Goal: Task Accomplishment & Management: Use online tool/utility

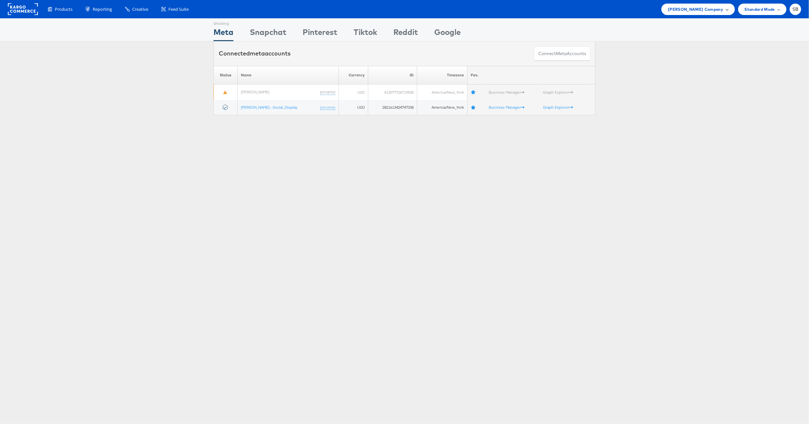
click at [701, 10] on span "[PERSON_NAME] Company" at bounding box center [695, 9] width 55 height 7
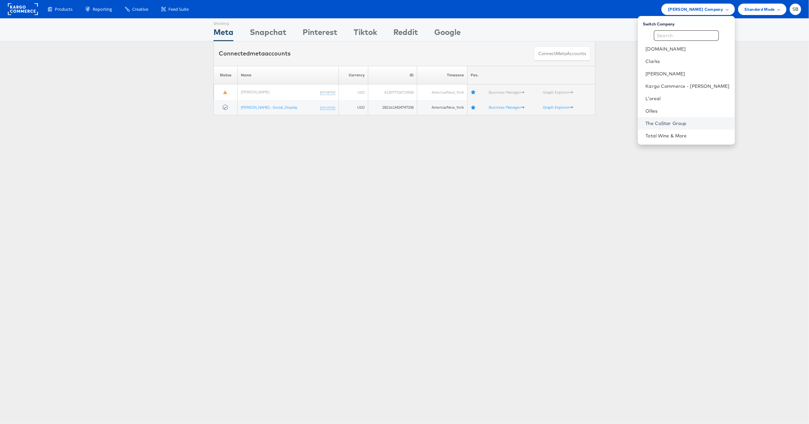
click at [689, 124] on link "The CoStar Group" at bounding box center [687, 123] width 84 height 7
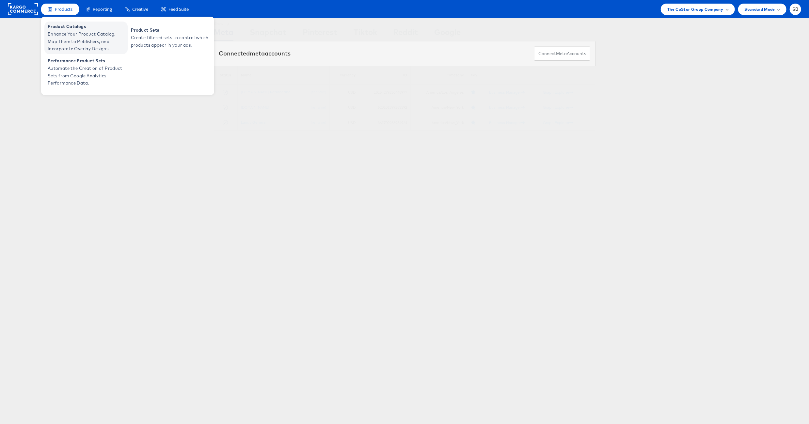
click at [72, 33] on span "Enhance Your Product Catalog, Map Them to Publishers, and Incorporate Overlay D…" at bounding box center [87, 41] width 78 height 22
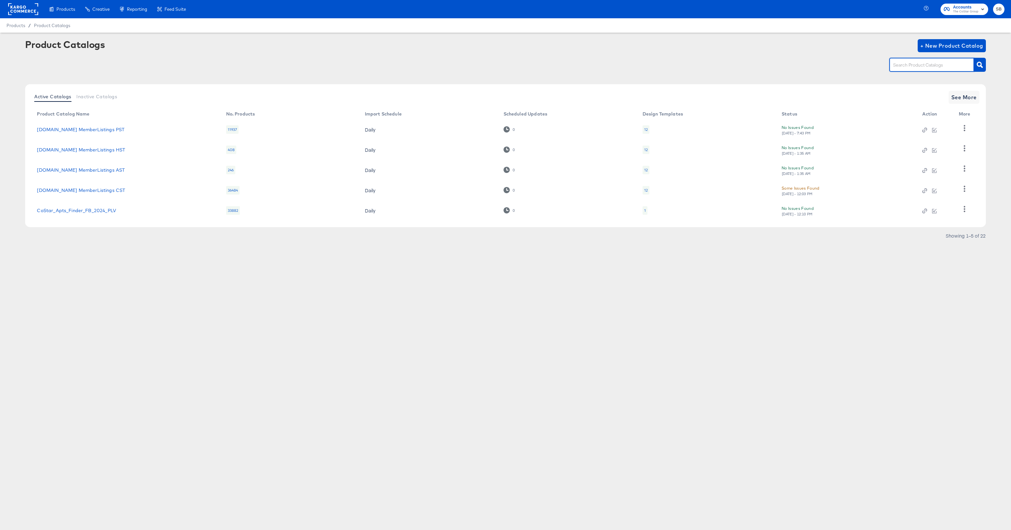
click at [916, 67] on input "text" at bounding box center [926, 65] width 69 height 8
type input "dare"
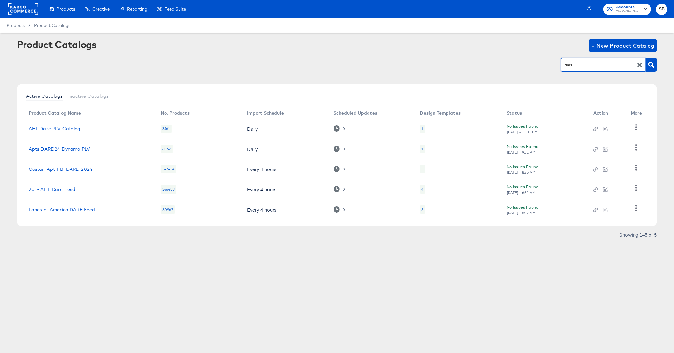
click at [77, 171] on link "Costar_Apt_FB_DARE_2024" at bounding box center [61, 169] width 64 height 5
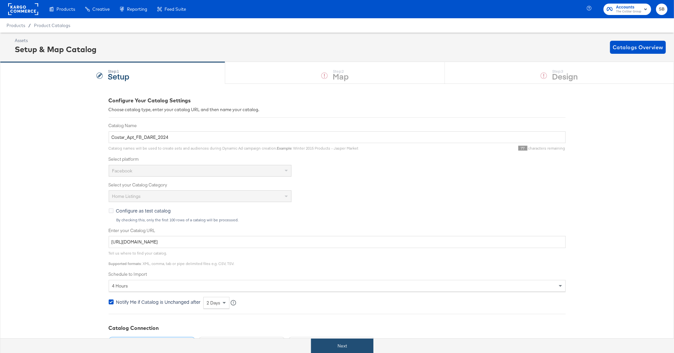
click at [359, 343] on button "Next" at bounding box center [342, 346] width 62 height 15
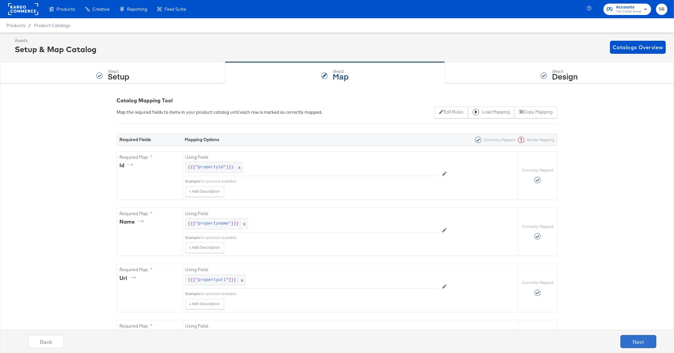
click at [644, 345] on button "Next" at bounding box center [638, 341] width 36 height 13
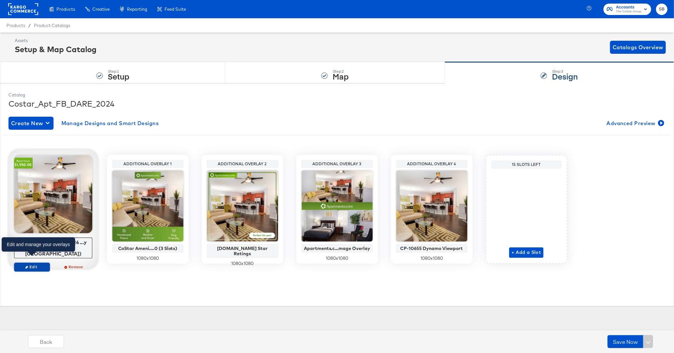
click at [34, 265] on span "Edit" at bounding box center [32, 267] width 30 height 5
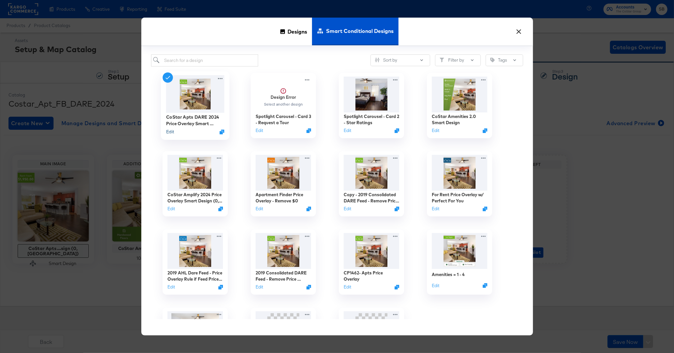
click at [169, 131] on button "Edit" at bounding box center [170, 132] width 8 height 6
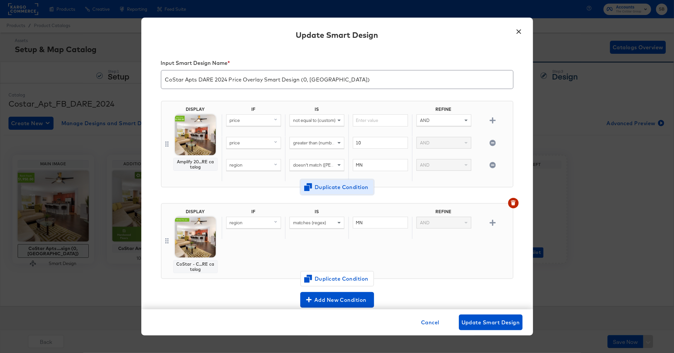
click at [340, 187] on span "Duplicate Condition" at bounding box center [336, 187] width 63 height 9
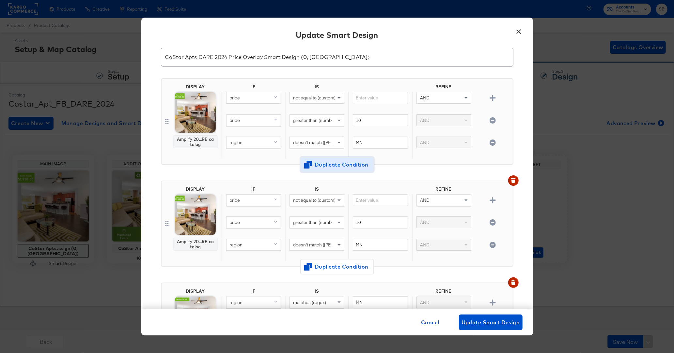
scroll to position [26, 0]
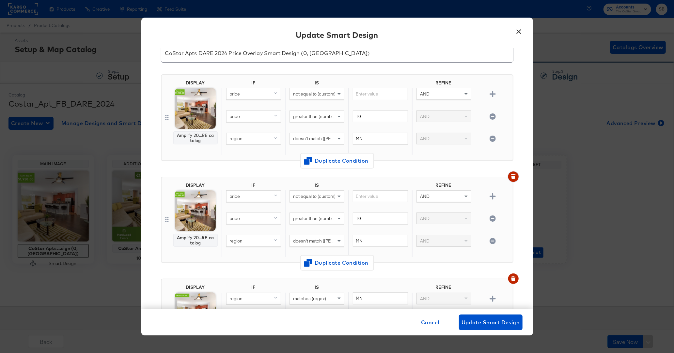
click at [514, 176] on icon "button" at bounding box center [513, 177] width 4 height 3
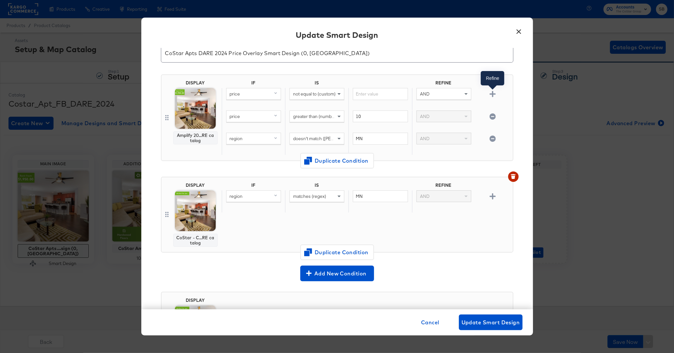
click at [493, 93] on icon "button" at bounding box center [492, 94] width 6 height 6
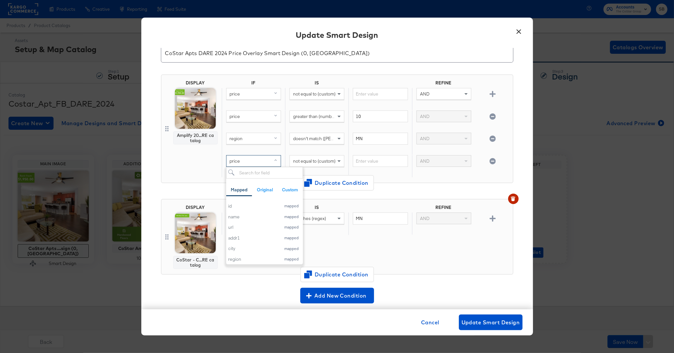
click at [251, 160] on div "price" at bounding box center [253, 161] width 54 height 11
type input "reg"
click at [241, 206] on div "region" at bounding box center [252, 206] width 49 height 6
click at [316, 160] on span "not equal to (custom)" at bounding box center [314, 161] width 42 height 6
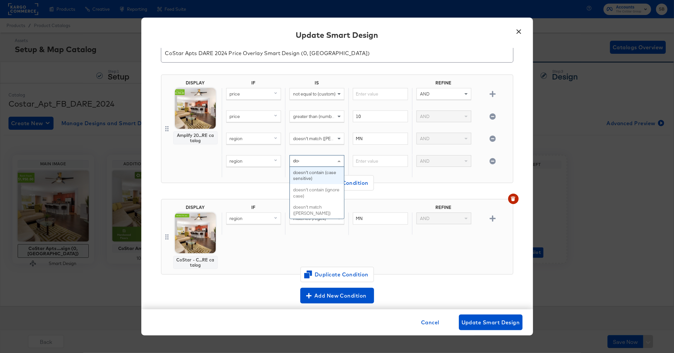
type input "does"
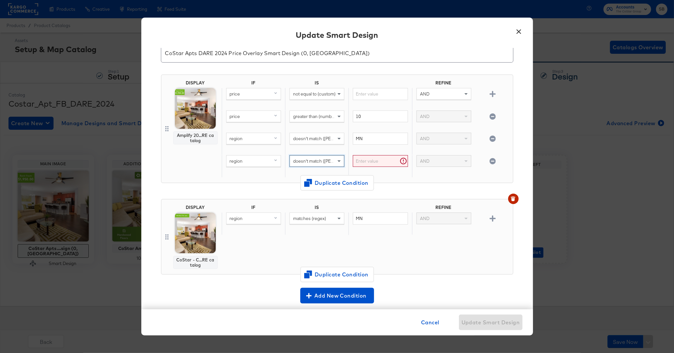
click at [324, 140] on span "doesn't match ([PERSON_NAME])" at bounding box center [326, 139] width 67 height 6
click at [390, 164] on input "text" at bounding box center [380, 161] width 55 height 12
type input "MA"
click at [514, 166] on div "Input Smart Design Name * CoStar Apts DARE 2024 Price Overlay Smart Design (0, …" at bounding box center [337, 179] width 392 height 262
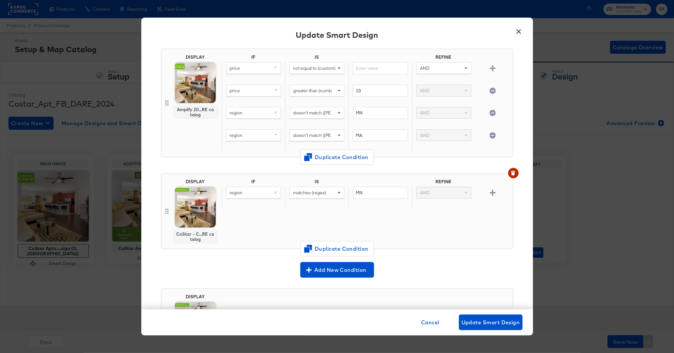
scroll to position [54, 0]
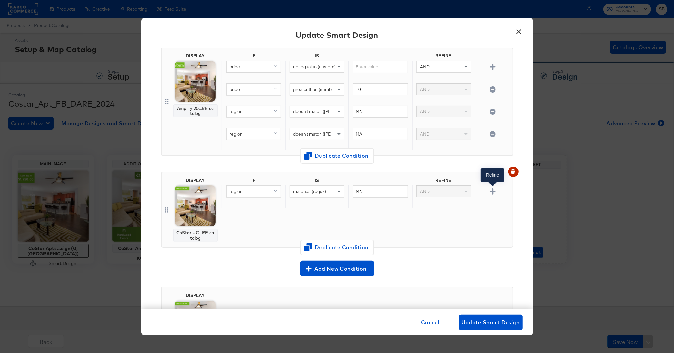
click at [494, 190] on icon "button" at bounding box center [492, 192] width 6 height 6
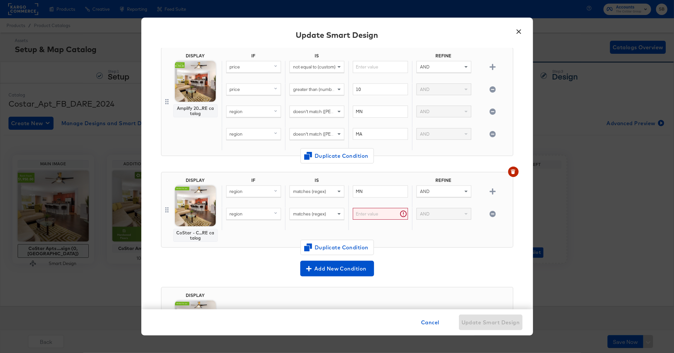
click at [428, 211] on span "AND" at bounding box center [424, 214] width 9 height 6
click at [376, 211] on input "text" at bounding box center [380, 214] width 55 height 12
type input "MA"
click at [435, 262] on div "Add New Condition" at bounding box center [337, 269] width 352 height 16
click at [493, 212] on icon "button" at bounding box center [492, 214] width 6 height 6
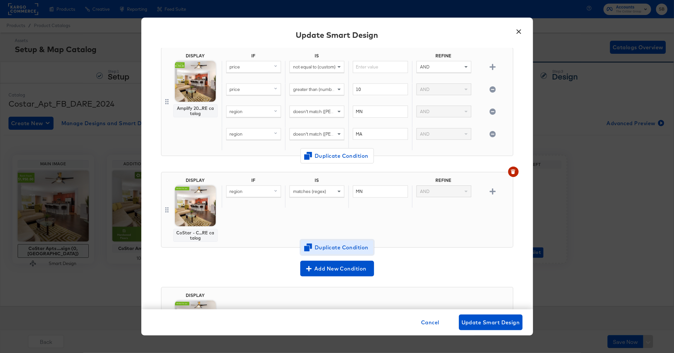
click at [336, 246] on span "Duplicate Condition" at bounding box center [336, 247] width 63 height 9
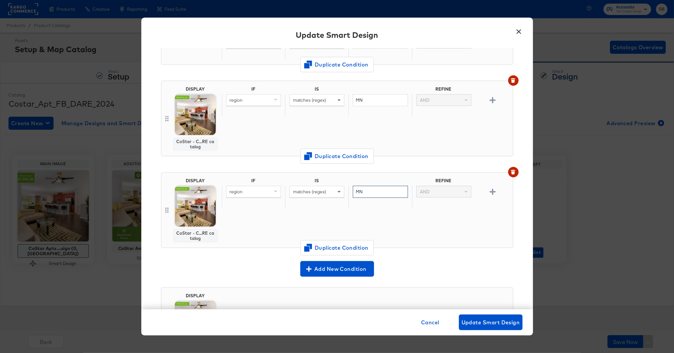
click at [370, 191] on input "MN" at bounding box center [380, 192] width 55 height 12
type input "MA"
click at [485, 264] on div "Add New Condition" at bounding box center [337, 269] width 352 height 16
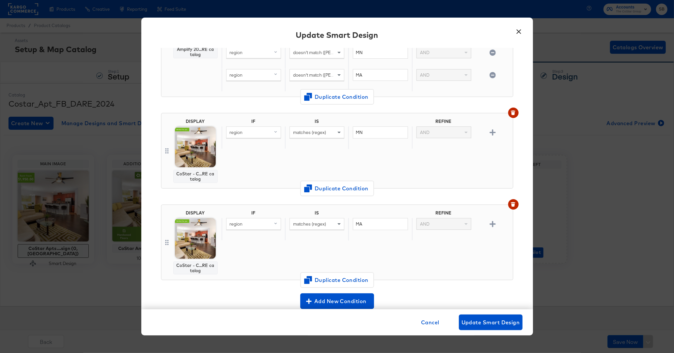
scroll to position [214, 0]
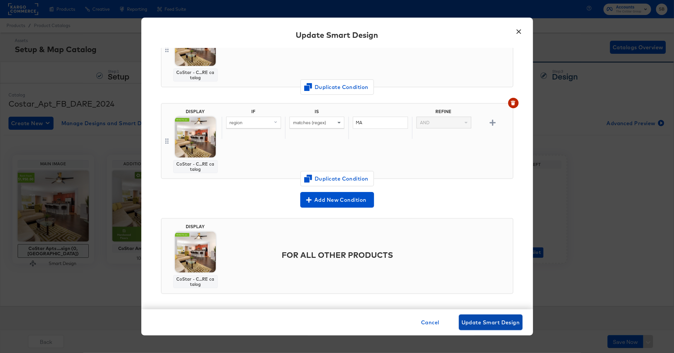
click at [513, 321] on span "Update Smart Design" at bounding box center [490, 322] width 58 height 9
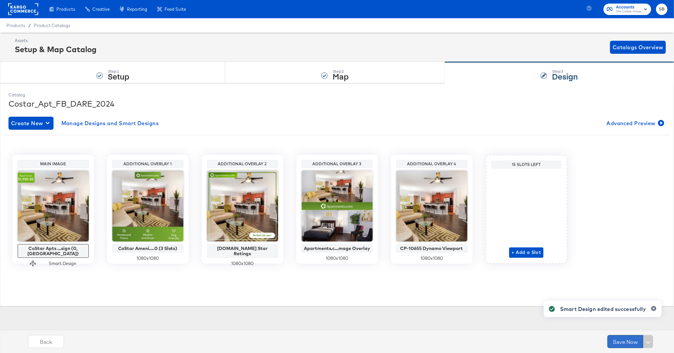
click at [617, 341] on button "Save Now" at bounding box center [625, 341] width 36 height 13
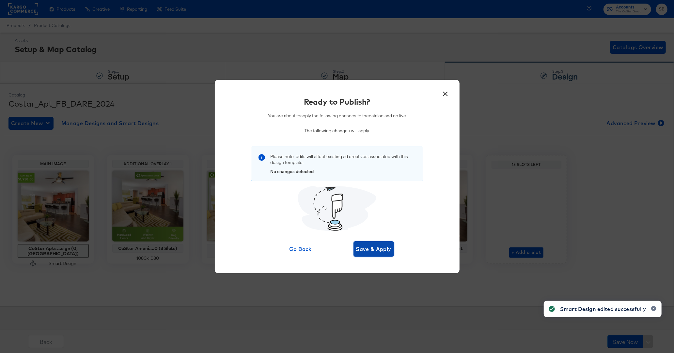
click at [387, 249] on span "Save & Apply" at bounding box center [374, 249] width 36 height 9
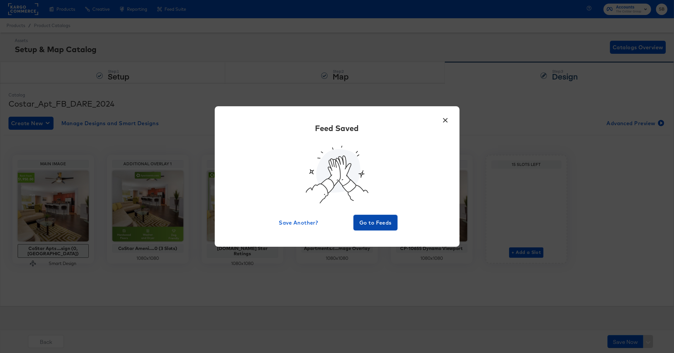
click at [366, 224] on span "Go to Feeds" at bounding box center [375, 222] width 39 height 9
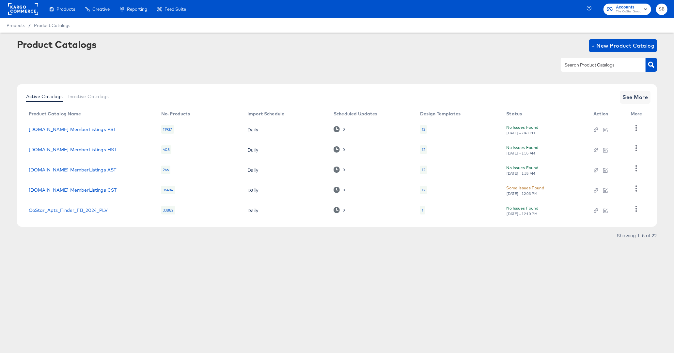
click at [579, 61] on div at bounding box center [603, 65] width 85 height 14
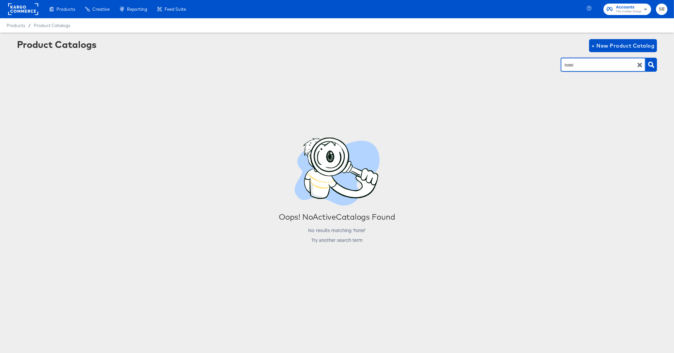
click at [591, 63] on input "hotel" at bounding box center [597, 65] width 69 height 8
type input "travel"
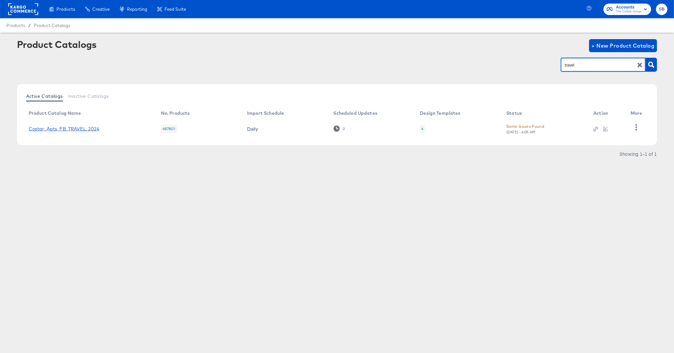
click at [83, 130] on link "Costar_Apts_FB_TRAVEL_2024" at bounding box center [64, 128] width 71 height 5
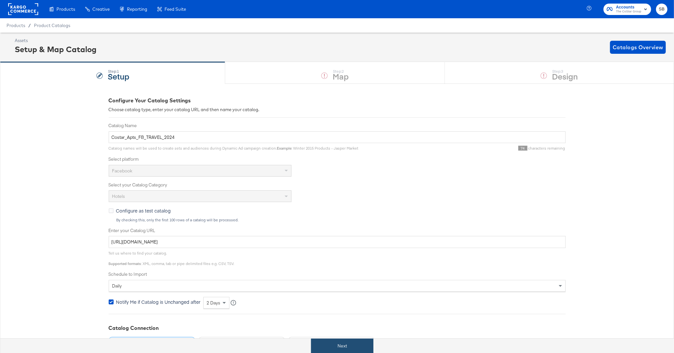
click at [338, 349] on button "Next" at bounding box center [342, 346] width 62 height 15
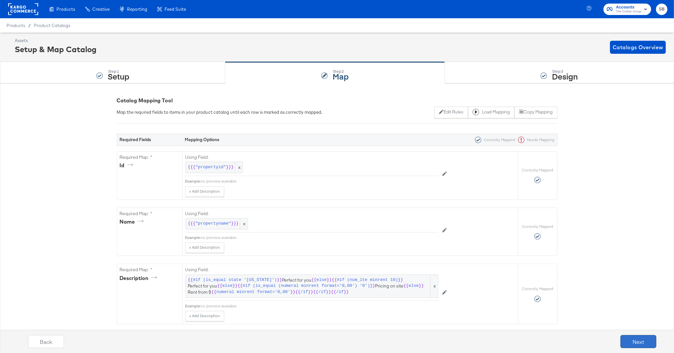
click at [638, 340] on button "Next" at bounding box center [638, 341] width 36 height 13
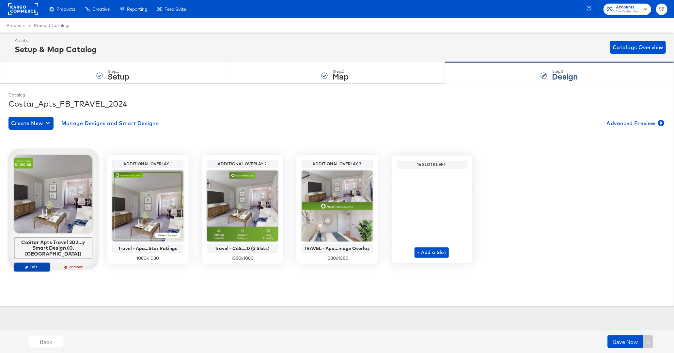
click at [28, 265] on span "Edit" at bounding box center [32, 267] width 30 height 5
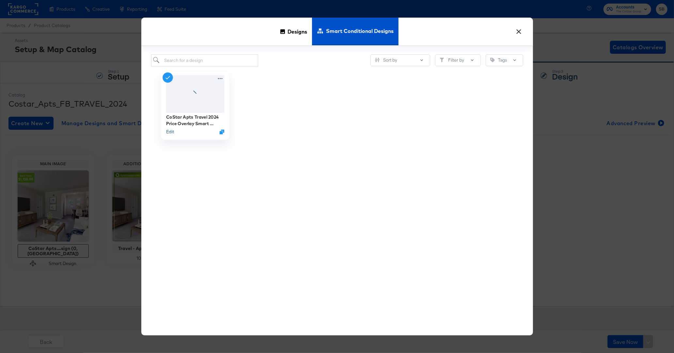
click at [174, 132] on button "Edit" at bounding box center [170, 132] width 8 height 6
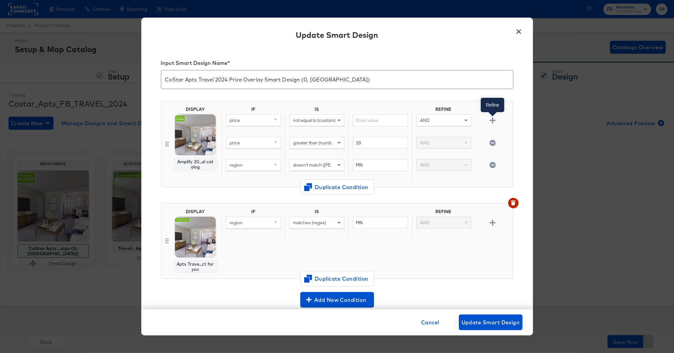
click at [495, 121] on icon "button" at bounding box center [492, 120] width 6 height 6
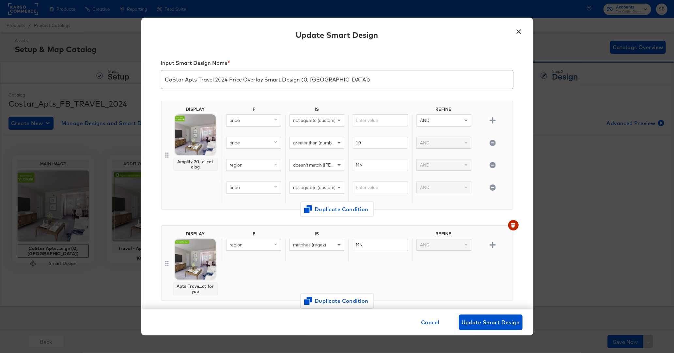
click at [255, 186] on div "price" at bounding box center [253, 187] width 54 height 11
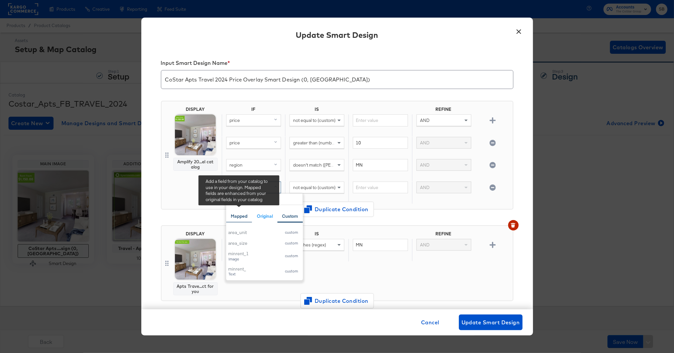
type input "re"
click at [243, 216] on div "Mapped" at bounding box center [239, 216] width 17 height 6
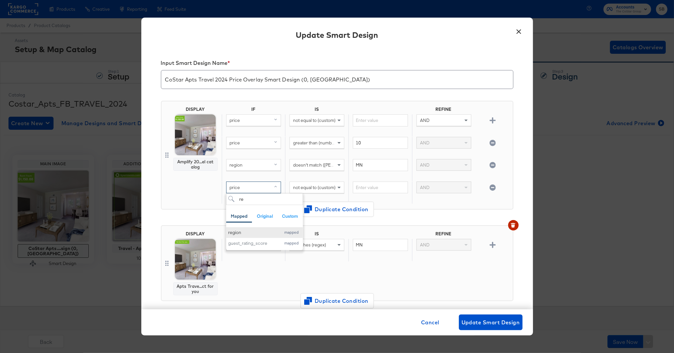
click at [252, 230] on div "region" at bounding box center [252, 233] width 49 height 6
click at [326, 189] on span "not equal to (custom)" at bounding box center [314, 188] width 42 height 6
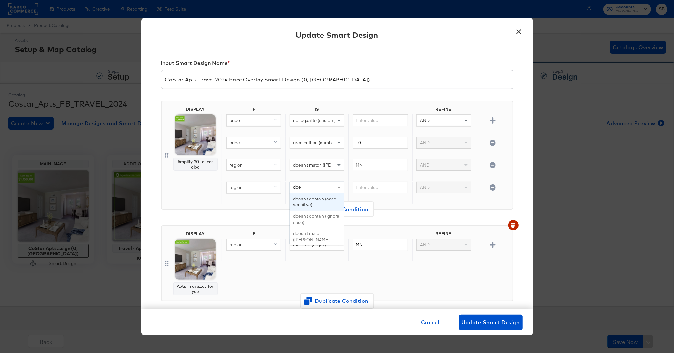
type input "does"
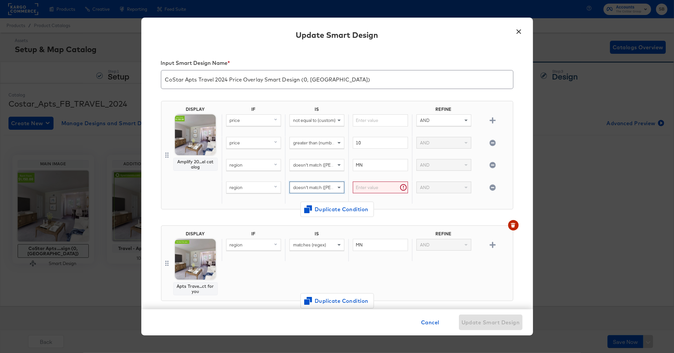
click at [378, 191] on input "text" at bounding box center [380, 188] width 55 height 12
type input "MA"
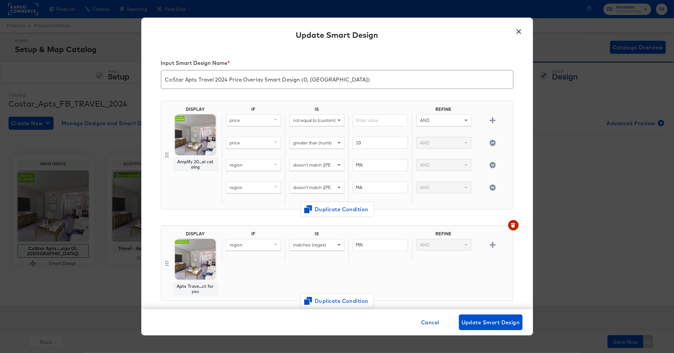
click at [436, 216] on div "DISPLAY Amplify 20...el catalog IF IS REFINE price not equal to (custom) AND pr…" at bounding box center [337, 158] width 352 height 125
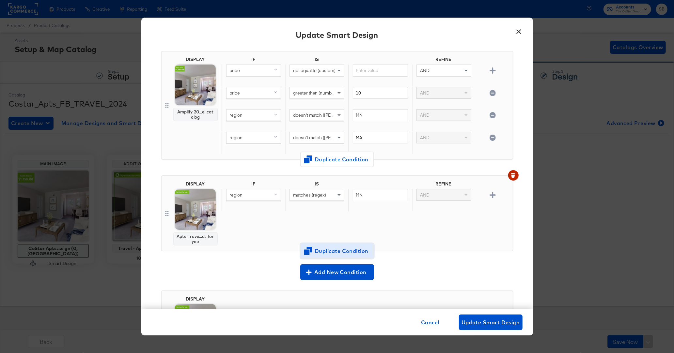
click at [329, 252] on span "Duplicate Condition" at bounding box center [336, 251] width 63 height 9
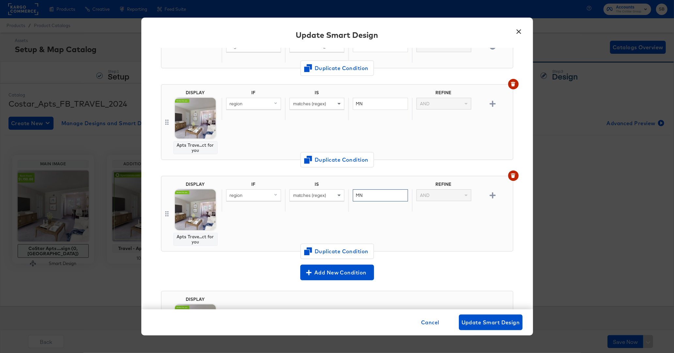
click at [387, 194] on input "MN" at bounding box center [380, 196] width 55 height 12
type input "MA"
click at [488, 262] on div "Add New Condition" at bounding box center [337, 271] width 352 height 19
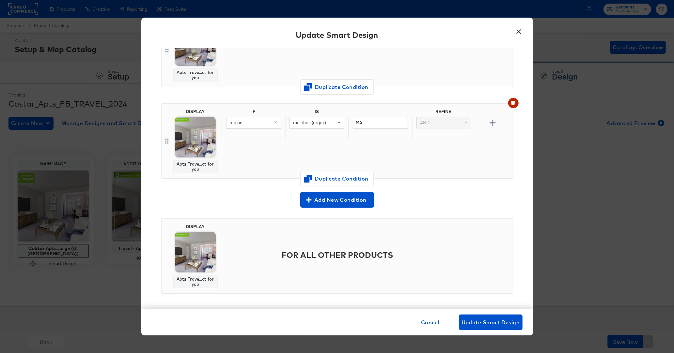
scroll to position [8, 0]
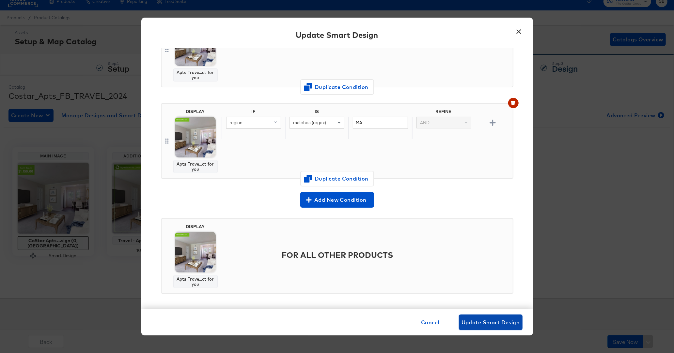
click at [491, 319] on span "Update Smart Design" at bounding box center [490, 322] width 58 height 9
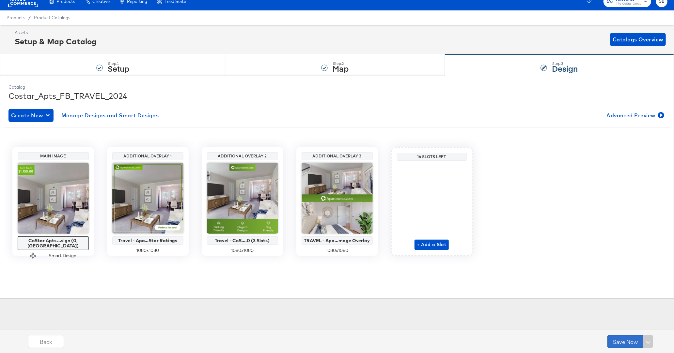
click at [625, 339] on button "Save Now" at bounding box center [625, 341] width 36 height 13
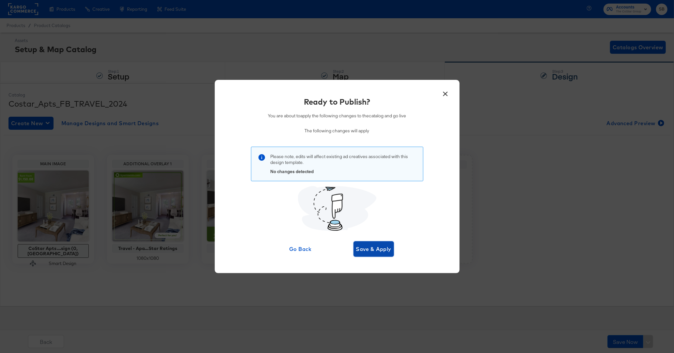
click at [377, 247] on span "Save & Apply" at bounding box center [374, 249] width 36 height 9
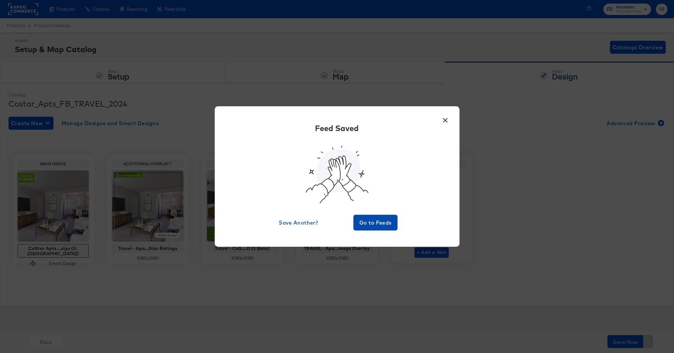
click at [367, 219] on span "Go to Feeds" at bounding box center [375, 222] width 39 height 9
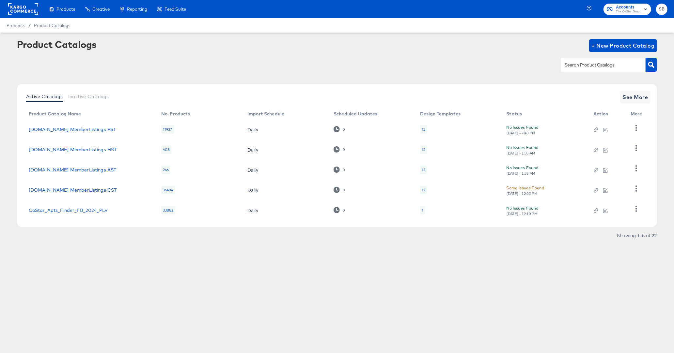
click at [596, 64] on input "text" at bounding box center [597, 65] width 69 height 8
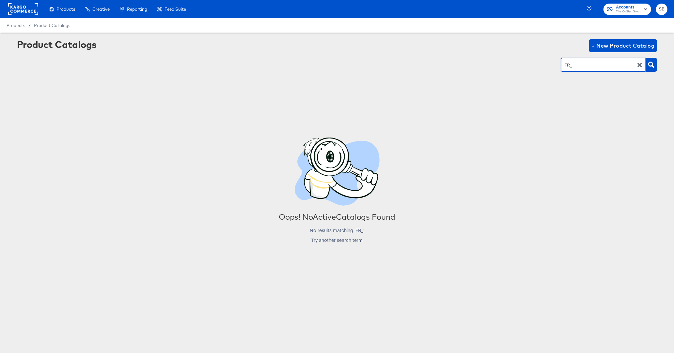
click at [597, 65] on input "FR_" at bounding box center [597, 65] width 69 height 8
type input "rent"
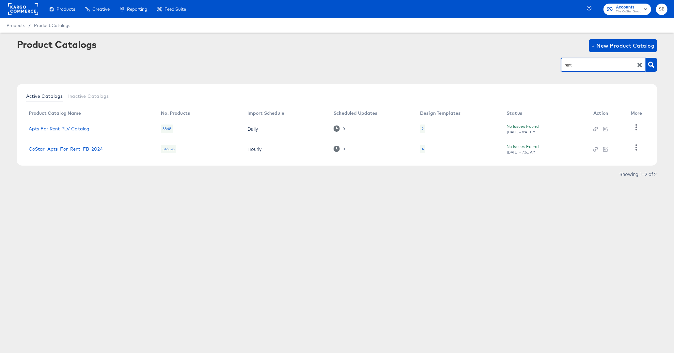
click at [65, 147] on link "CoStar_Apts_For_Rent_FB_2024" at bounding box center [66, 149] width 74 height 5
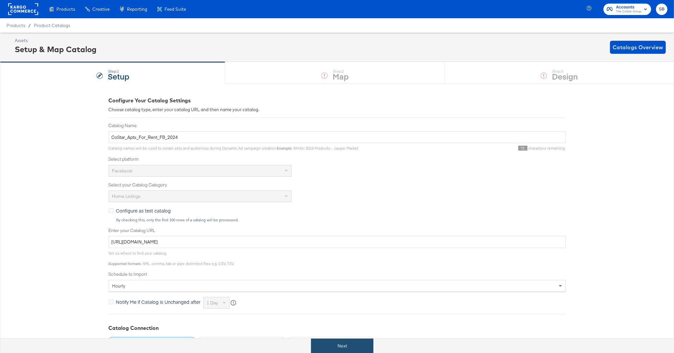
click at [352, 343] on button "Next" at bounding box center [342, 346] width 62 height 15
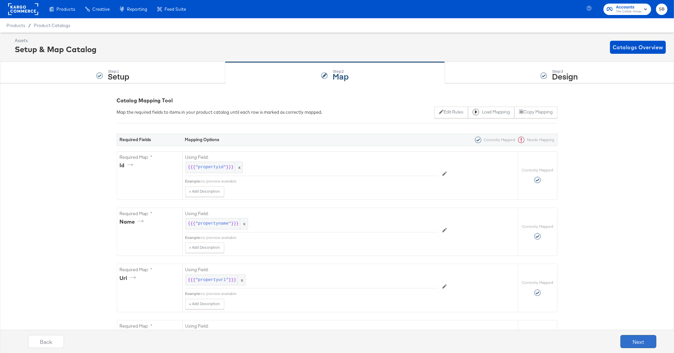
click at [644, 338] on button "Next" at bounding box center [638, 341] width 36 height 13
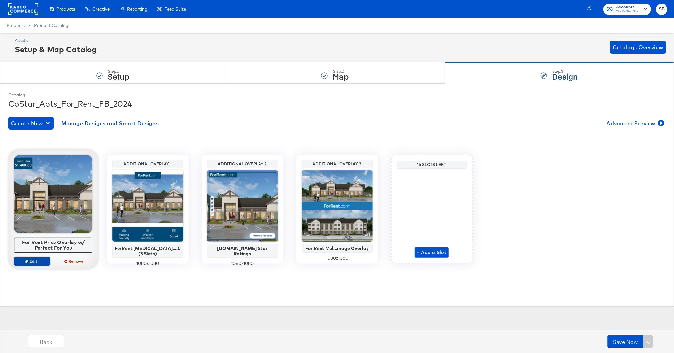
click at [37, 260] on span "Edit" at bounding box center [32, 261] width 30 height 5
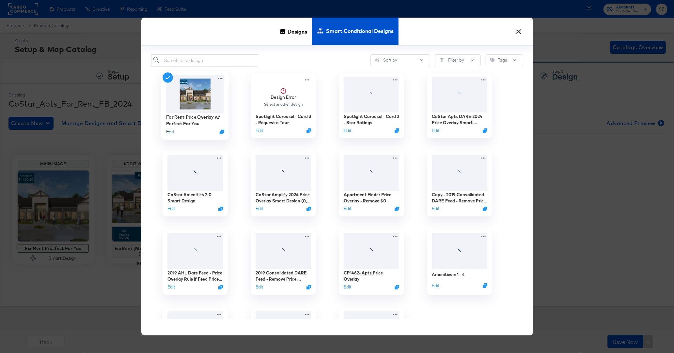
click at [170, 131] on button "Edit" at bounding box center [170, 132] width 8 height 6
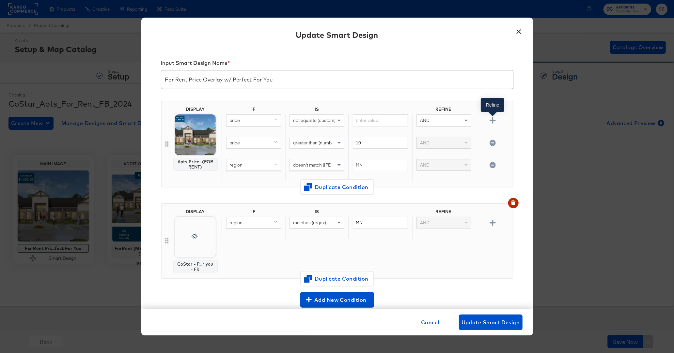
click at [491, 120] on icon "button" at bounding box center [492, 120] width 6 height 6
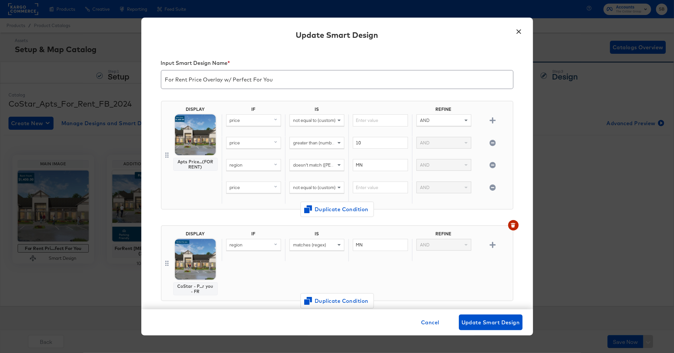
click at [234, 189] on span "price" at bounding box center [235, 188] width 10 height 6
type input "re"
click at [259, 230] on div "region" at bounding box center [252, 233] width 49 height 6
click at [324, 186] on span "not equal to (custom)" at bounding box center [314, 188] width 42 height 6
type input "does"
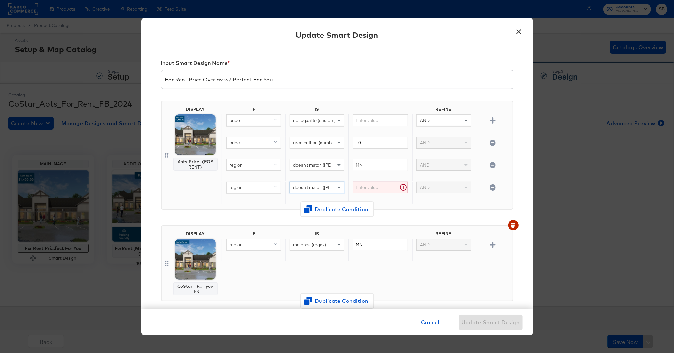
click at [369, 187] on input "text" at bounding box center [380, 188] width 55 height 12
type input "MA"
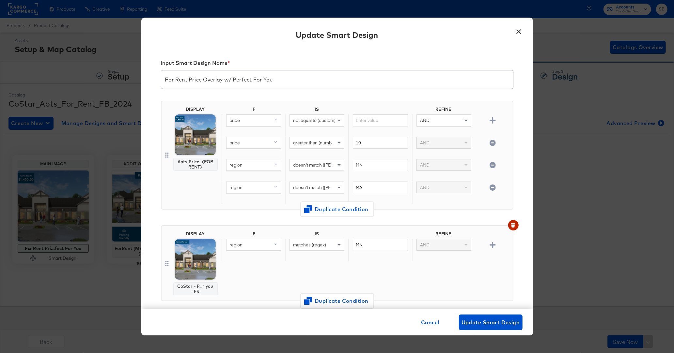
click at [519, 205] on div "Input Smart Design Name * For Rent Price Overlay w/ Perfect For You DISPLAY Apt…" at bounding box center [337, 179] width 392 height 262
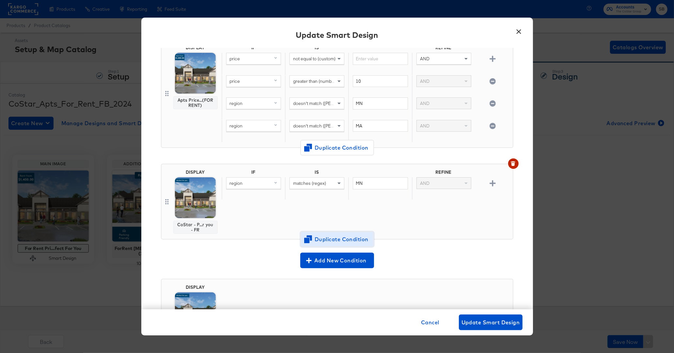
click at [355, 237] on span "Duplicate Condition" at bounding box center [336, 239] width 63 height 9
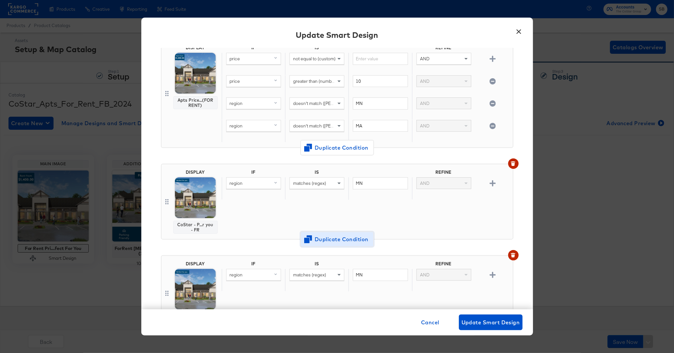
scroll to position [153, 0]
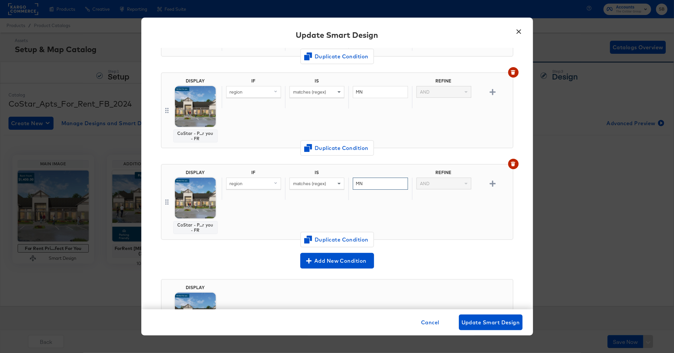
click at [385, 184] on input "MN" at bounding box center [380, 184] width 55 height 12
type input "MA"
click at [436, 266] on div "Add New Condition" at bounding box center [337, 261] width 352 height 16
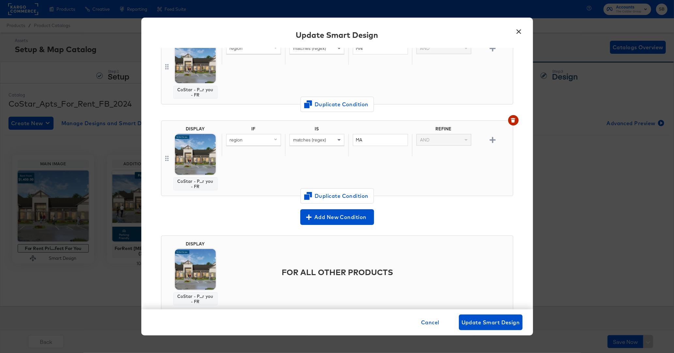
scroll to position [197, 0]
click at [500, 323] on span "Update Smart Design" at bounding box center [490, 322] width 58 height 9
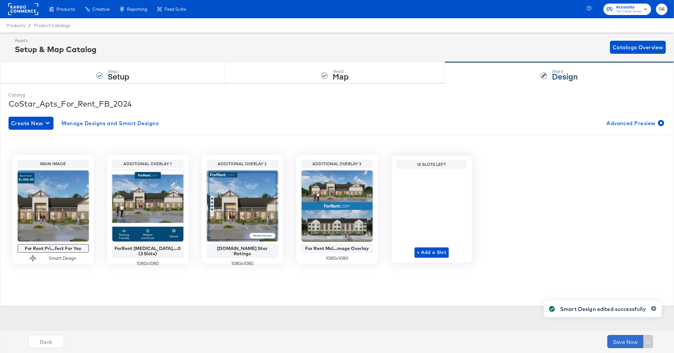
click at [622, 339] on button "Save Now" at bounding box center [625, 341] width 36 height 13
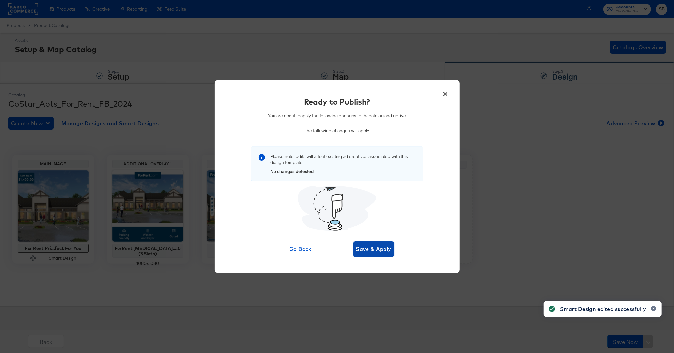
click at [368, 243] on button "Save & Apply" at bounding box center [373, 249] width 41 height 16
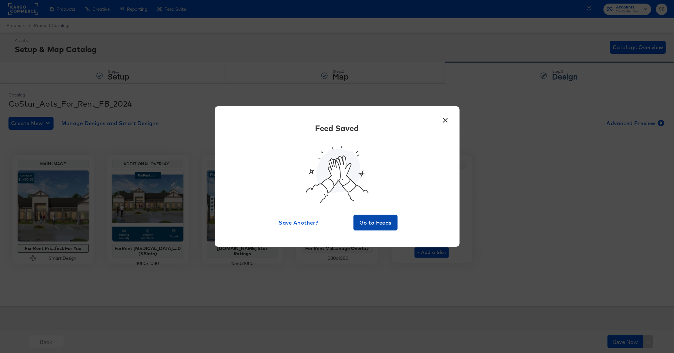
click at [373, 219] on span "Go to Feeds" at bounding box center [375, 222] width 39 height 9
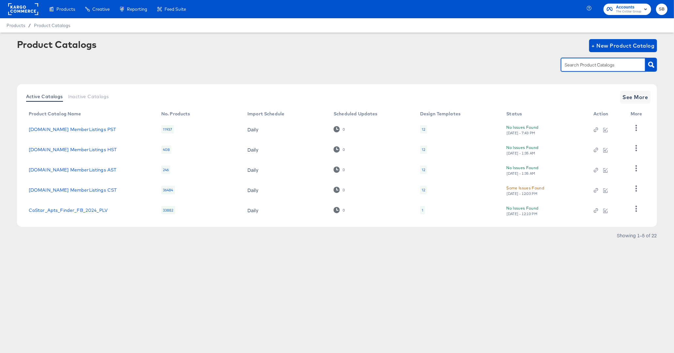
click at [589, 67] on input "text" at bounding box center [597, 65] width 69 height 8
type input "A"
type input "finder"
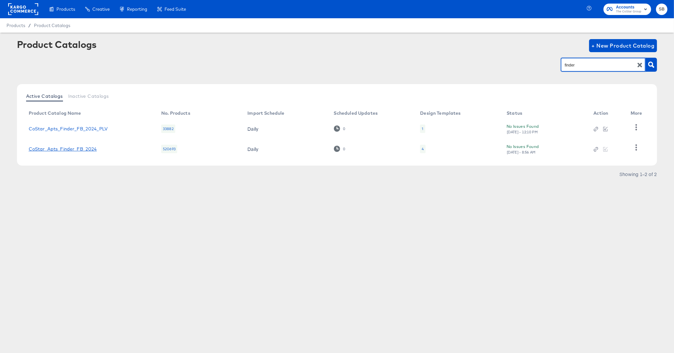
click at [81, 147] on link "CoStar_Apts_Finder_FB_2024" at bounding box center [63, 149] width 68 height 5
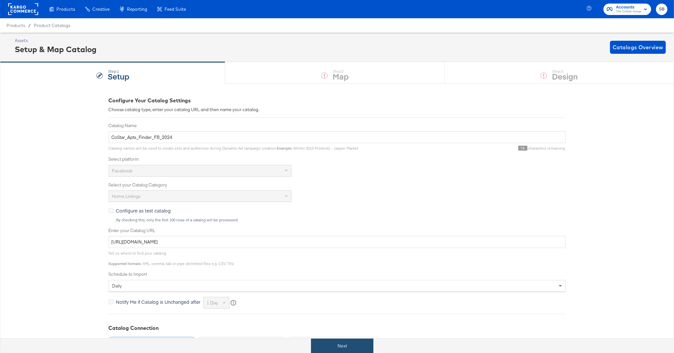
click at [352, 343] on button "Next" at bounding box center [342, 346] width 62 height 15
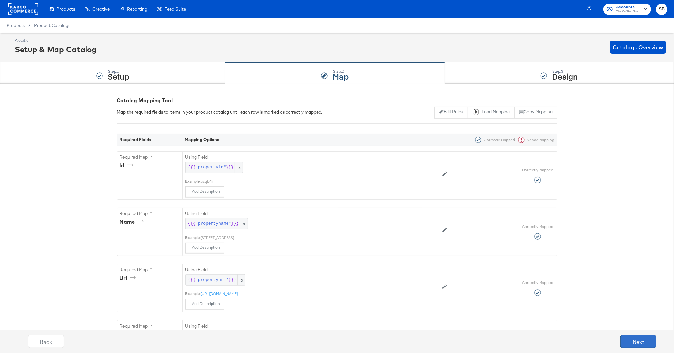
click at [643, 339] on button "Next" at bounding box center [638, 341] width 36 height 13
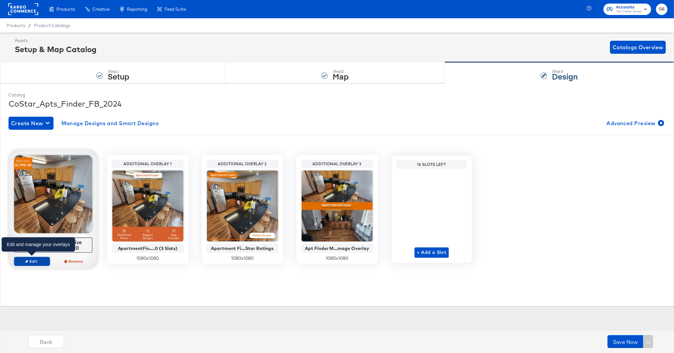
click at [37, 262] on span "Edit" at bounding box center [32, 261] width 30 height 5
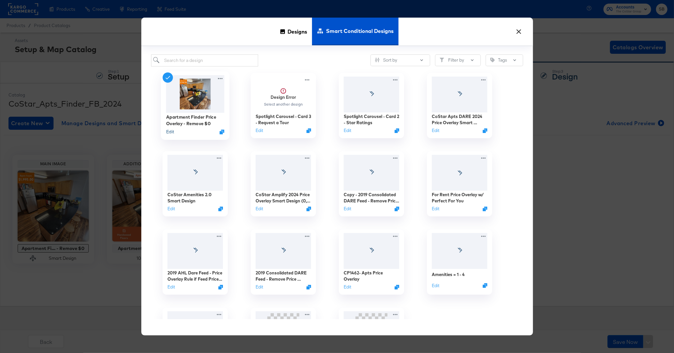
click at [171, 131] on button "Edit" at bounding box center [170, 132] width 8 height 6
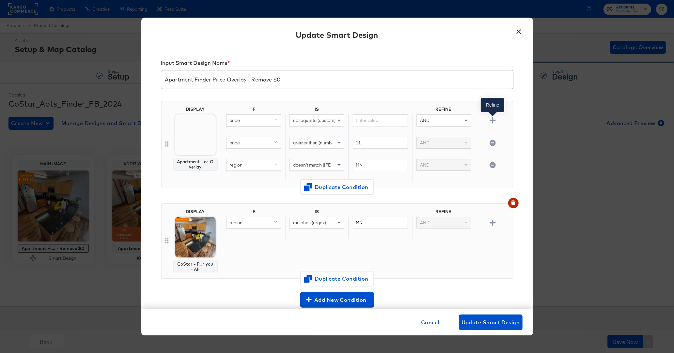
click at [492, 118] on icon "button" at bounding box center [492, 120] width 6 height 6
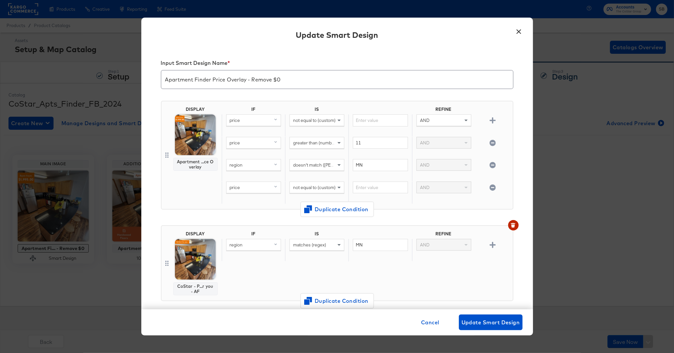
click at [302, 186] on span "not equal to (custom)" at bounding box center [314, 188] width 42 height 6
type input "does"
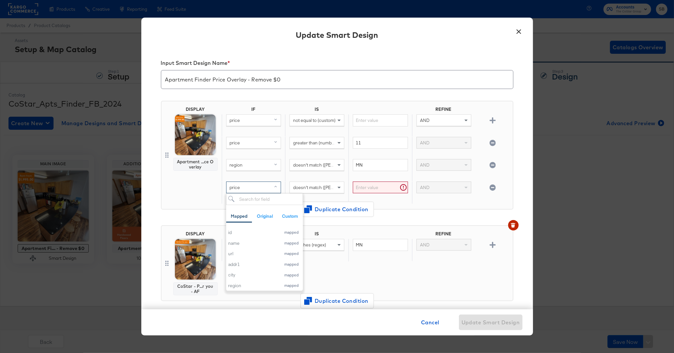
click at [247, 188] on div "price" at bounding box center [253, 187] width 54 height 11
type input "re"
click at [235, 233] on div "region" at bounding box center [252, 233] width 49 height 6
click at [379, 185] on input "text" at bounding box center [380, 188] width 55 height 12
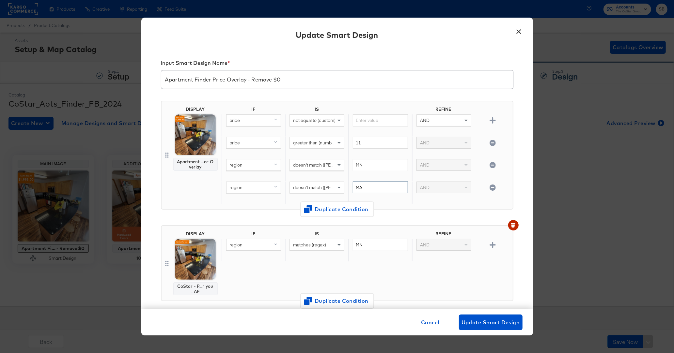
type input "MA"
click at [524, 197] on div "Input Smart Design Name * Apartment Finder Price Overlay - Remove $0 DISPLAY Ap…" at bounding box center [337, 179] width 392 height 262
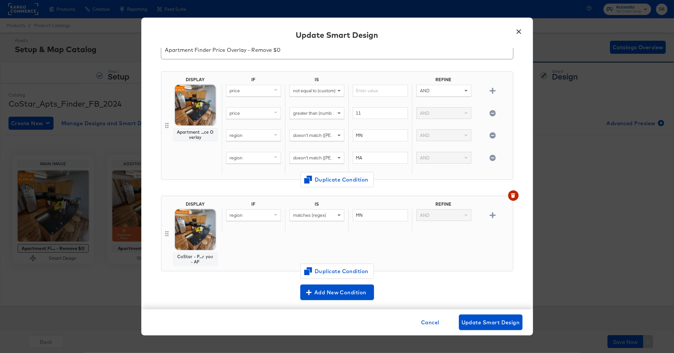
scroll to position [29, 0]
click at [338, 183] on span "Duplicate Condition" at bounding box center [336, 180] width 63 height 9
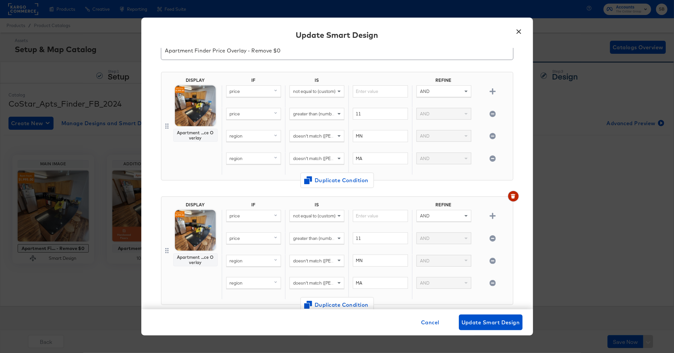
drag, startPoint x: 514, startPoint y: 195, endPoint x: 509, endPoint y: 194, distance: 4.6
click at [514, 196] on icon "button" at bounding box center [513, 197] width 4 height 3
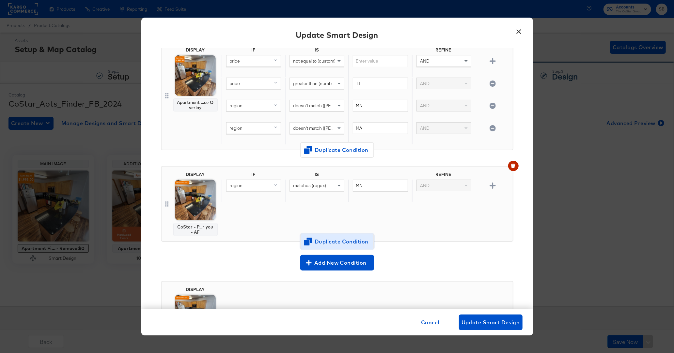
click at [330, 240] on span "Duplicate Condition" at bounding box center [336, 241] width 63 height 9
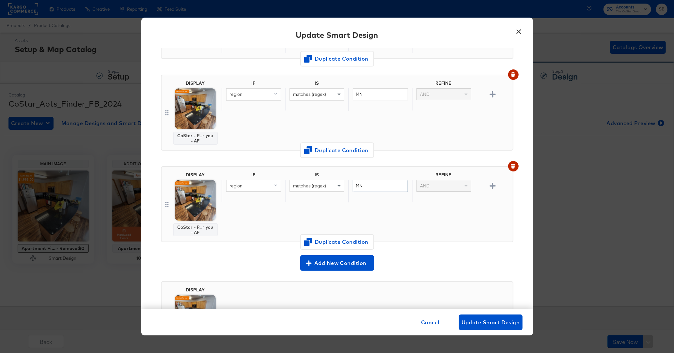
click at [367, 187] on input "MN" at bounding box center [380, 186] width 55 height 12
type input "MA"
click at [459, 255] on div "Add New Condition" at bounding box center [337, 263] width 352 height 16
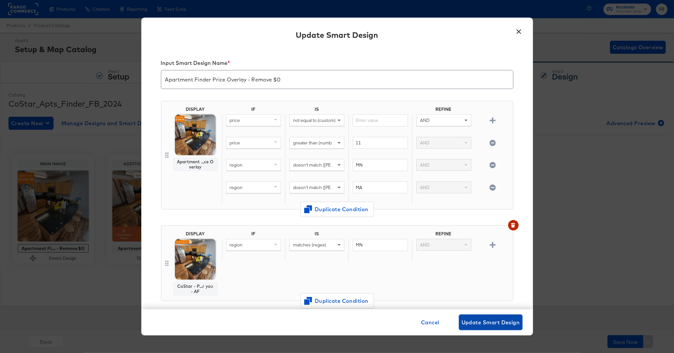
scroll to position [0, 0]
click at [492, 319] on span "Update Smart Design" at bounding box center [490, 322] width 58 height 9
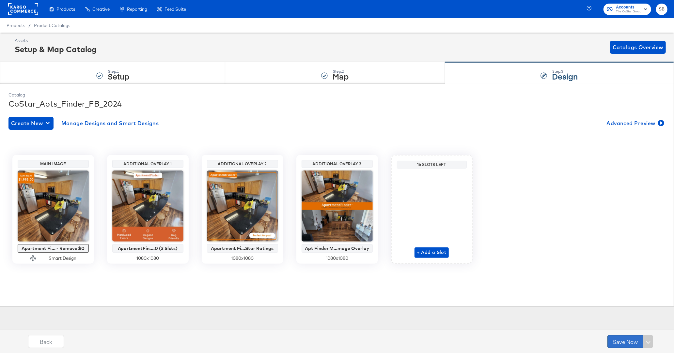
click at [613, 340] on button "Save Now" at bounding box center [625, 341] width 36 height 13
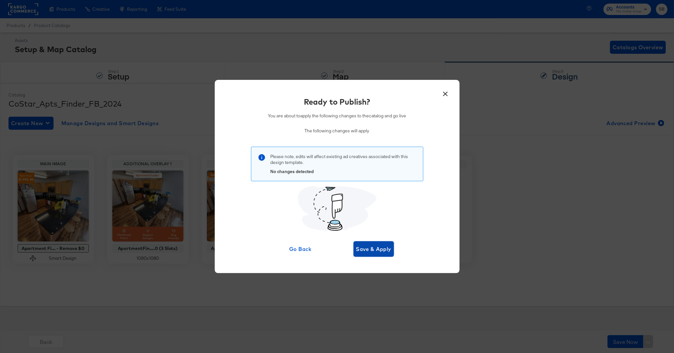
click at [378, 251] on span "Save & Apply" at bounding box center [374, 249] width 36 height 9
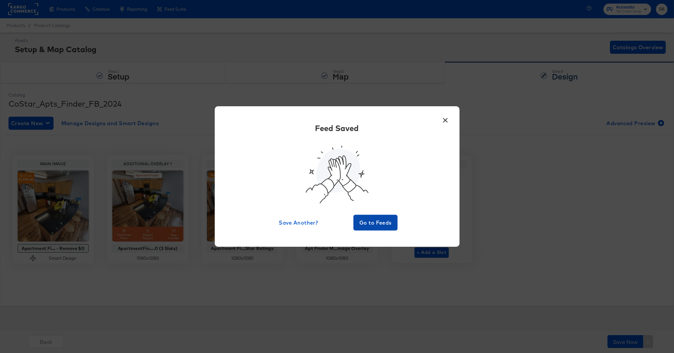
click at [373, 226] on span "Go to Feeds" at bounding box center [375, 222] width 39 height 9
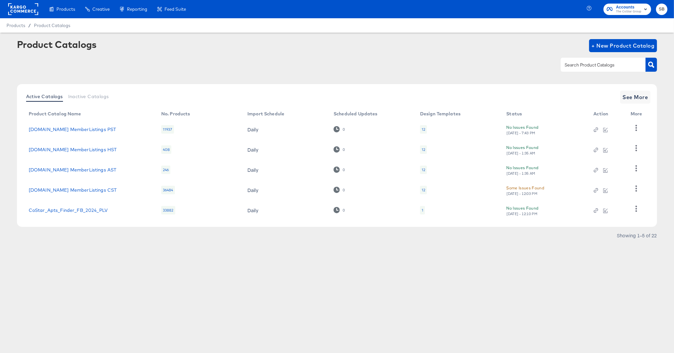
click at [582, 64] on input "text" at bounding box center [597, 65] width 69 height 8
type input "rent"
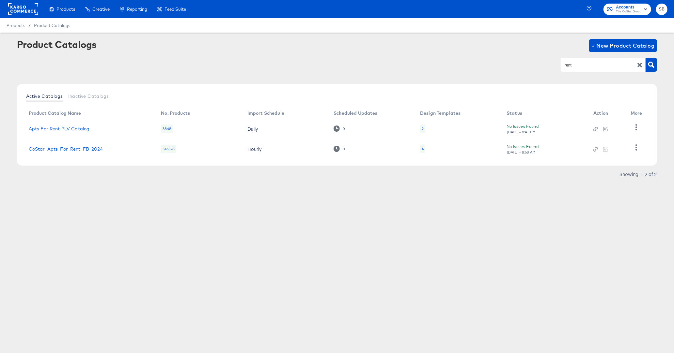
click at [73, 148] on link "CoStar_Apts_For_Rent_FB_2024" at bounding box center [66, 149] width 74 height 5
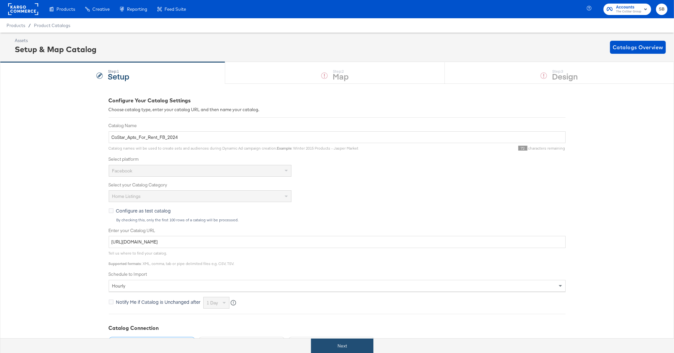
click at [353, 342] on button "Next" at bounding box center [342, 346] width 62 height 15
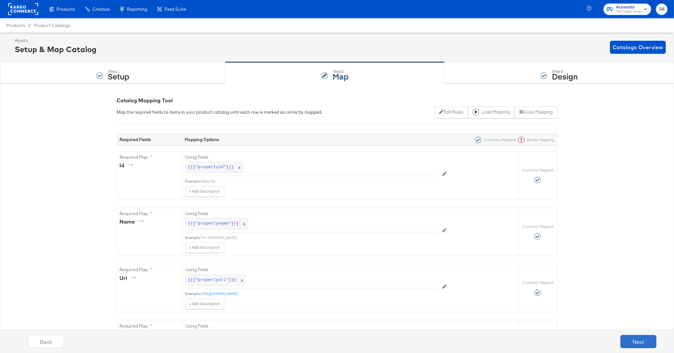
click at [656, 340] on button "Next" at bounding box center [638, 341] width 36 height 13
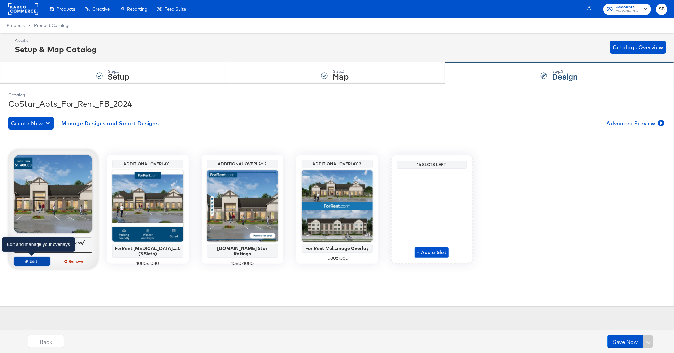
click at [36, 259] on span "Edit" at bounding box center [32, 261] width 30 height 5
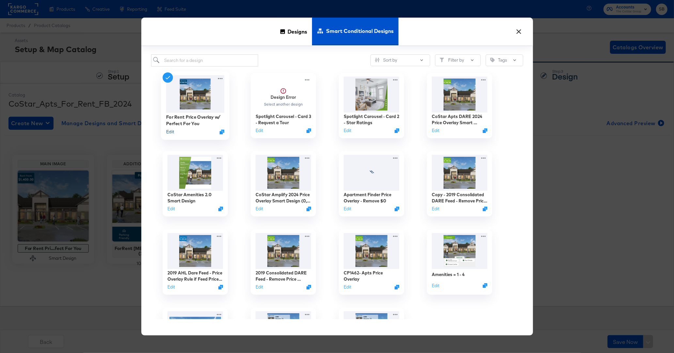
click at [170, 131] on button "Edit" at bounding box center [170, 132] width 8 height 6
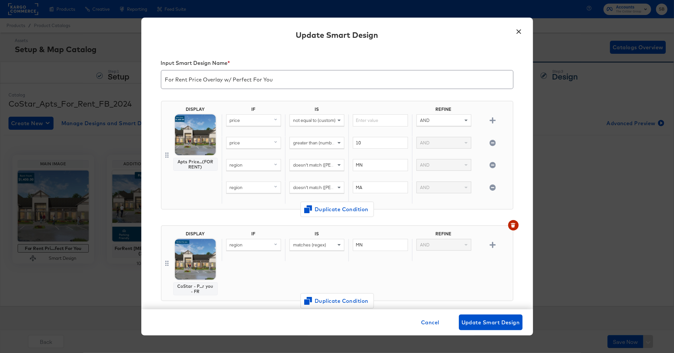
click at [516, 33] on button "×" at bounding box center [519, 30] width 12 height 12
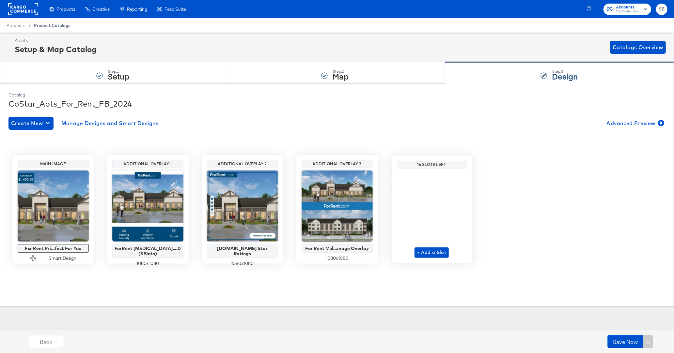
click at [43, 25] on span "Product Catalogs" at bounding box center [52, 25] width 37 height 5
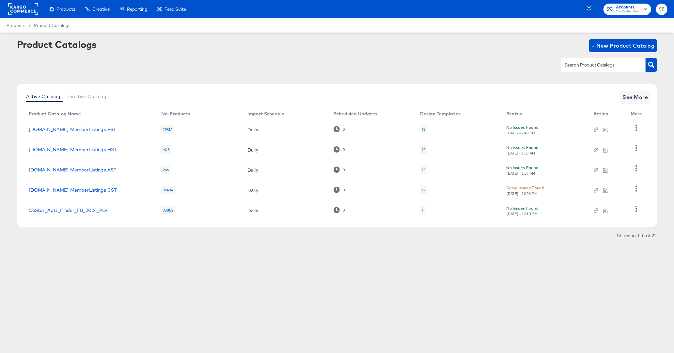
click at [591, 65] on input "text" at bounding box center [597, 65] width 69 height 8
type input "ahl"
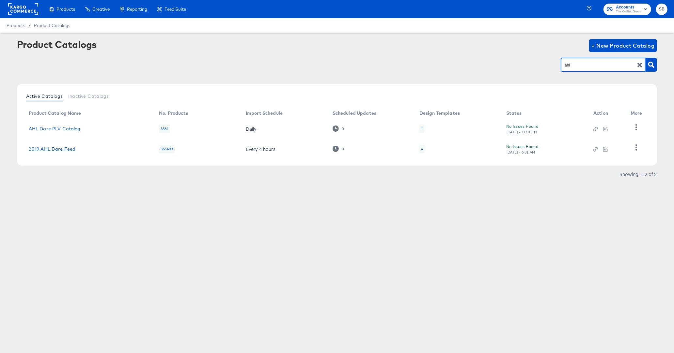
click at [61, 149] on link "2019 AHL Dare Feed" at bounding box center [52, 149] width 47 height 5
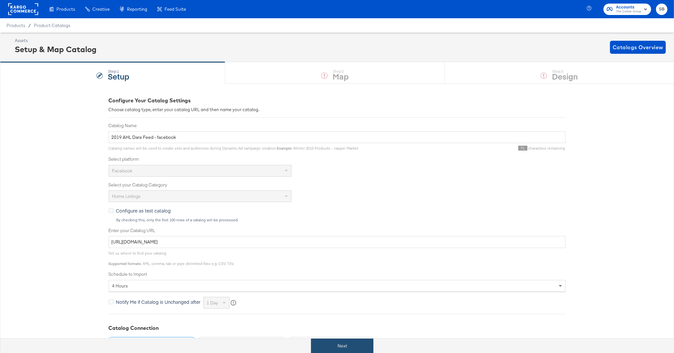
click at [327, 344] on button "Next" at bounding box center [342, 346] width 62 height 15
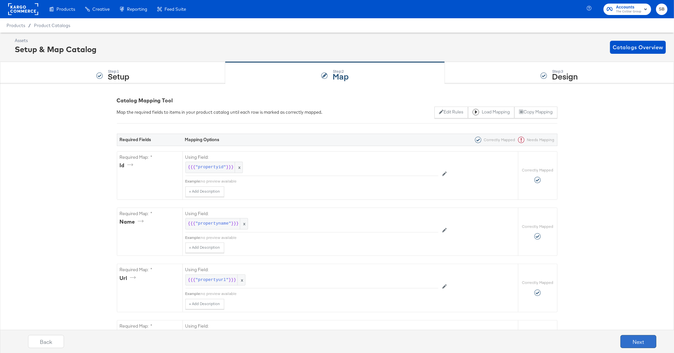
click at [635, 340] on button "Next" at bounding box center [638, 341] width 36 height 13
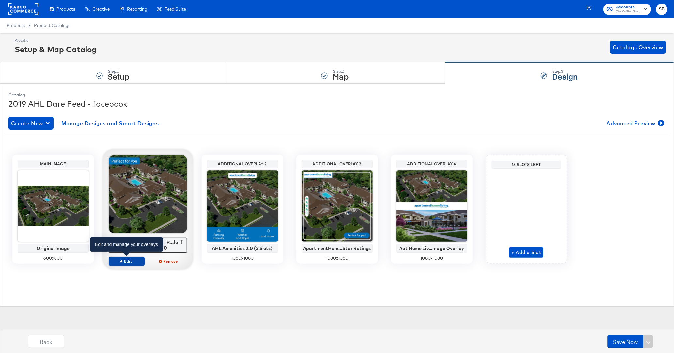
click at [125, 262] on span "Edit" at bounding box center [126, 261] width 30 height 5
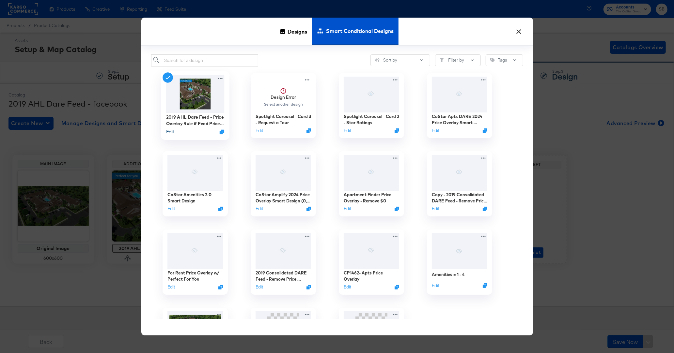
click at [169, 131] on button "Edit" at bounding box center [170, 132] width 8 height 6
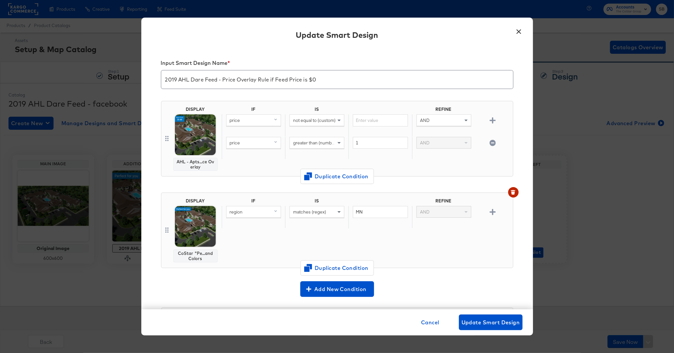
click at [307, 141] on span "greater than (number) (custom)" at bounding box center [324, 143] width 63 height 6
click at [432, 176] on div "DISPLAY AHL - Apts...ce Overlay IF IS REFINE price not equal to (custom) AND pr…" at bounding box center [337, 139] width 352 height 76
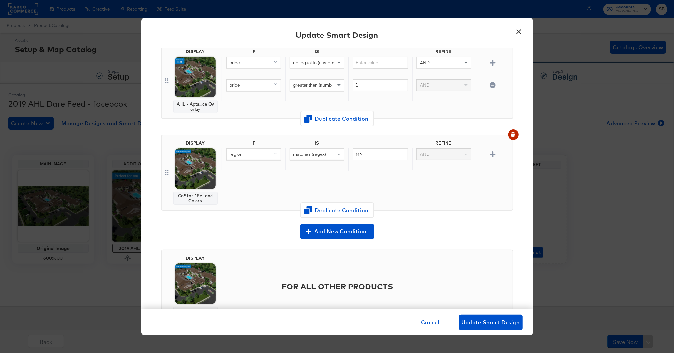
scroll to position [58, 0]
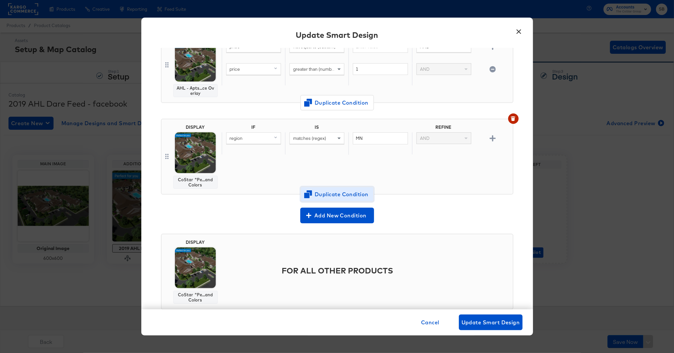
click at [339, 193] on span "Duplicate Condition" at bounding box center [336, 194] width 63 height 9
click at [363, 137] on input "MN" at bounding box center [380, 139] width 55 height 12
type input "MA"
click at [462, 211] on div "Add New Condition" at bounding box center [337, 216] width 352 height 16
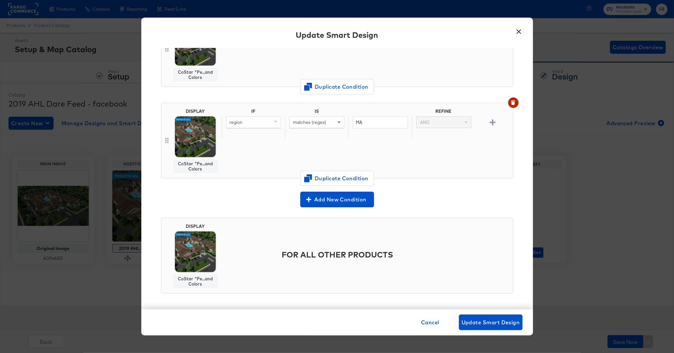
scroll to position [0, 0]
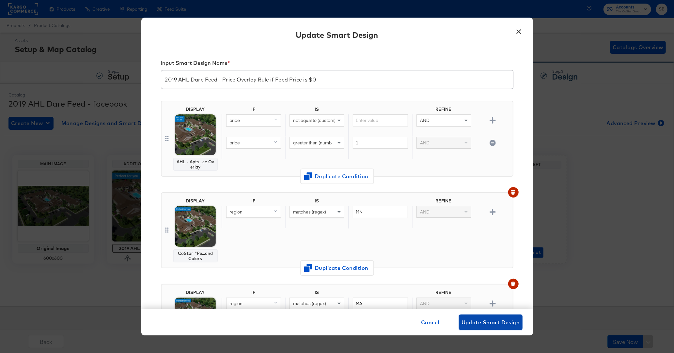
click at [483, 323] on span "Update Smart Design" at bounding box center [490, 322] width 58 height 9
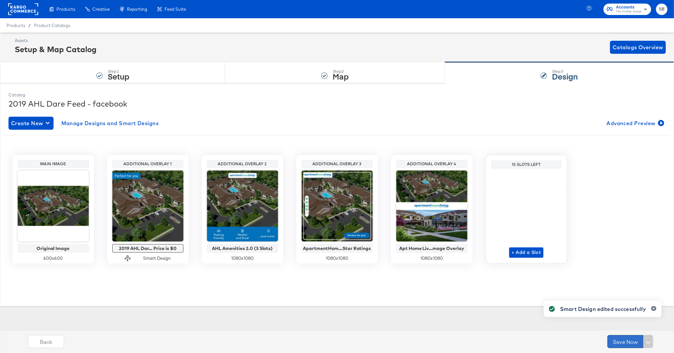
click at [624, 342] on button "Save Now" at bounding box center [625, 341] width 36 height 13
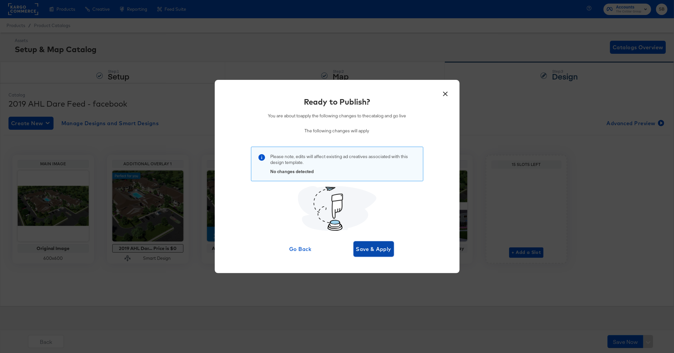
click at [380, 249] on span "Save & Apply" at bounding box center [374, 249] width 36 height 9
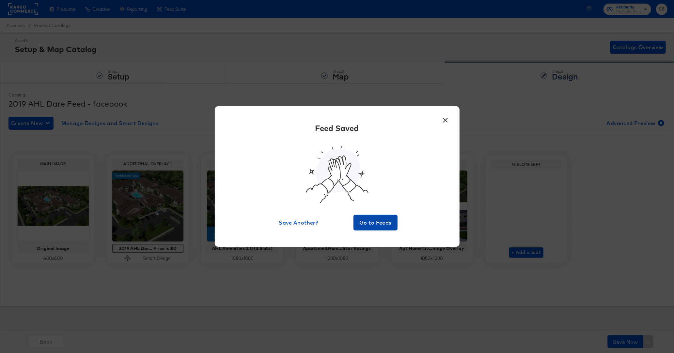
click at [381, 224] on span "Go to Feeds" at bounding box center [375, 222] width 39 height 9
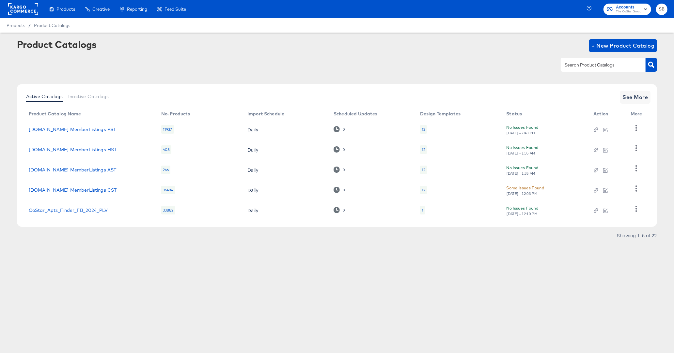
click at [580, 67] on input "text" at bounding box center [597, 65] width 69 height 8
type input "hotel"
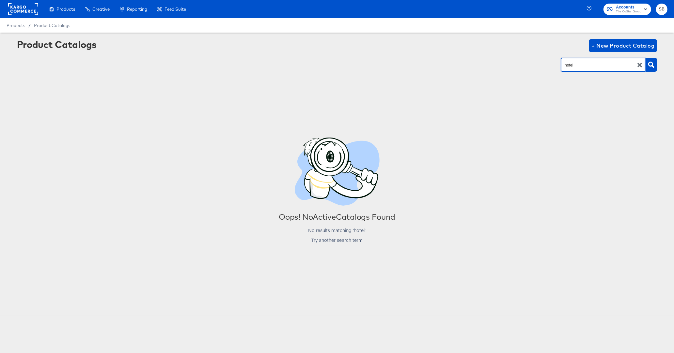
click at [586, 66] on input "hotel" at bounding box center [597, 65] width 69 height 8
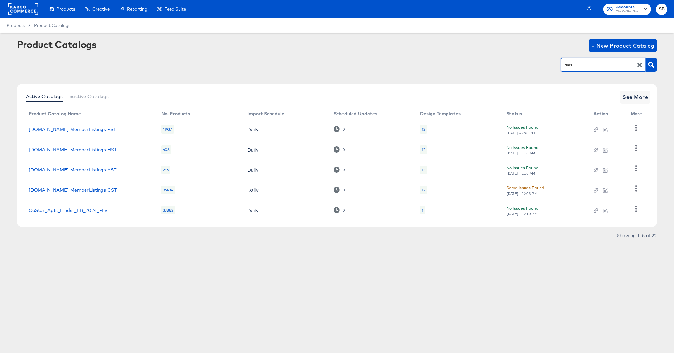
type input "dare"
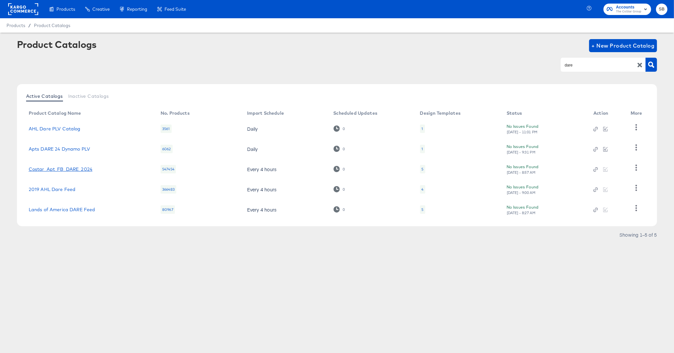
click at [82, 171] on link "Costar_Apt_FB_DARE_2024" at bounding box center [61, 169] width 64 height 5
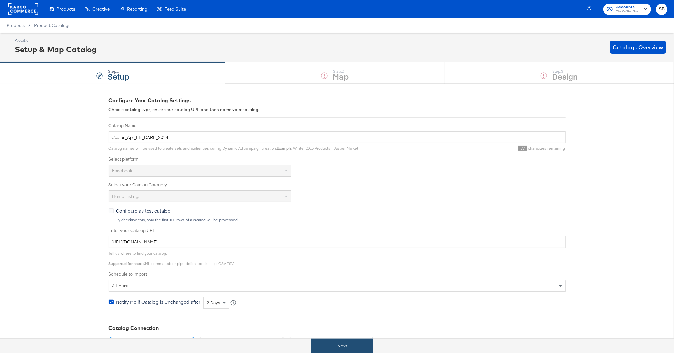
click at [354, 349] on button "Next" at bounding box center [342, 346] width 62 height 15
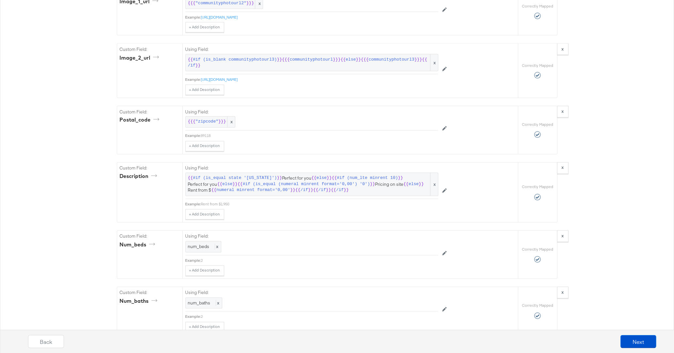
scroll to position [899, 0]
click at [445, 187] on icon at bounding box center [444, 189] width 5 height 5
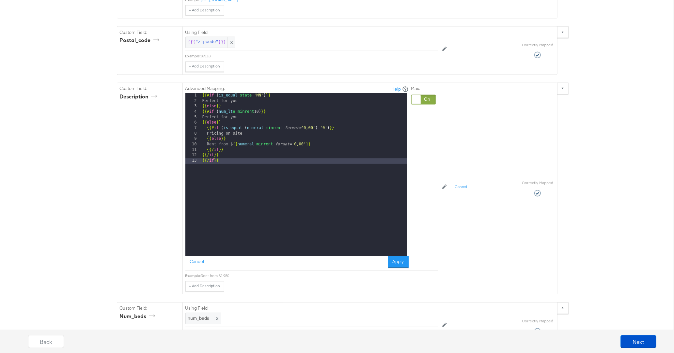
scroll to position [924, 0]
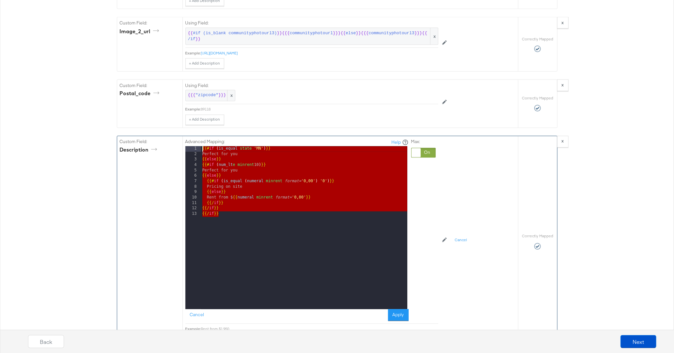
drag, startPoint x: 227, startPoint y: 204, endPoint x: 189, endPoint y: 136, distance: 78.2
click at [189, 139] on div "Advanced Mapping: Help 1 2 3 4 5 6 7 8 9 10 11 12 13 {{# if ( is_equal state '[…" at bounding box center [296, 230] width 223 height 183
click at [120, 187] on div "Custom Field: description" at bounding box center [149, 241] width 65 height 211
click at [67, 196] on div "Catalog Mapping Tool Map the required fields to items in your product catalog u…" at bounding box center [337, 118] width 674 height 1917
click at [238, 167] on div "{{# if ( is_equal state '[US_STATE]' ) }} Perfect for you {{ else }} {{# if ( n…" at bounding box center [304, 234] width 206 height 174
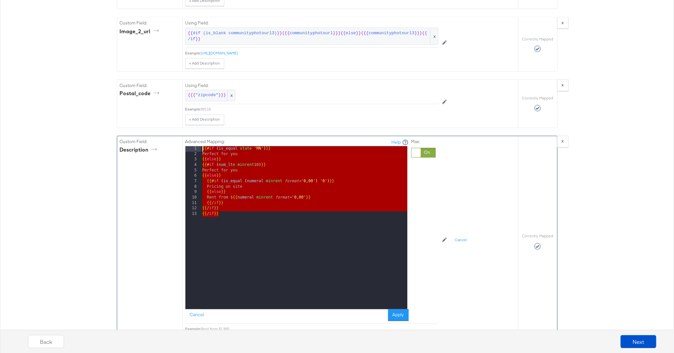
drag, startPoint x: 221, startPoint y: 206, endPoint x: 195, endPoint y: 138, distance: 72.6
click at [195, 147] on div "1 2 3 4 5 6 7 8 9 10 11 12 13 {{# if ( is_equal state '[US_STATE]' ) }} Perfect…" at bounding box center [296, 228] width 222 height 163
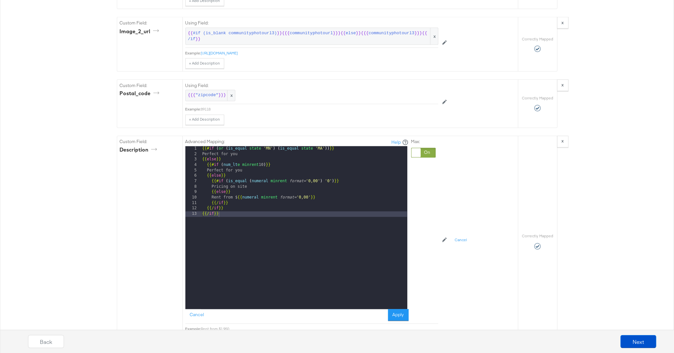
click at [80, 199] on div "Catalog Mapping Tool Map the required fields to items in your product catalog u…" at bounding box center [337, 118] width 674 height 1917
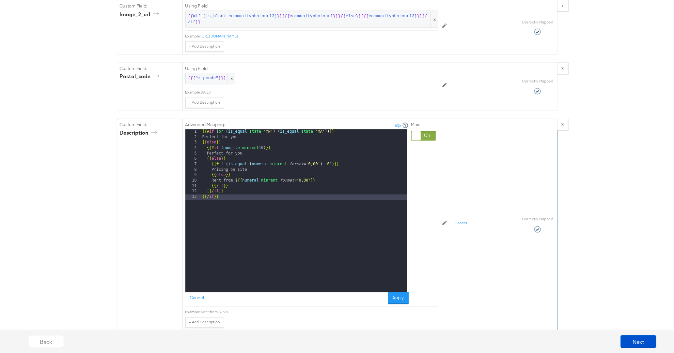
scroll to position [926, 0]
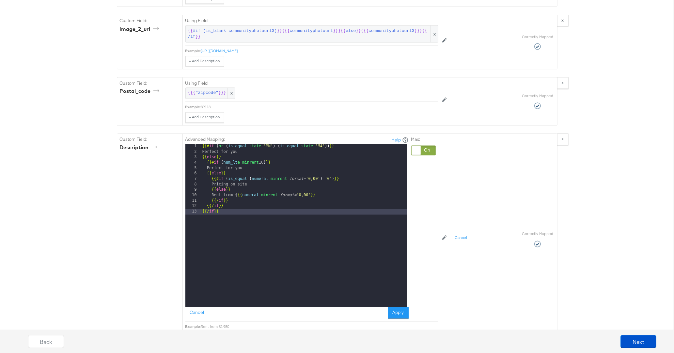
click at [96, 180] on div "Catalog Mapping Tool Map the required fields to items in your product catalog u…" at bounding box center [337, 116] width 674 height 1917
click at [404, 307] on button "Apply" at bounding box center [398, 313] width 21 height 12
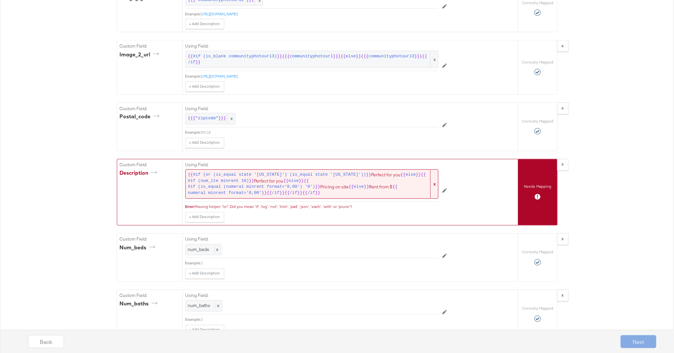
scroll to position [895, 0]
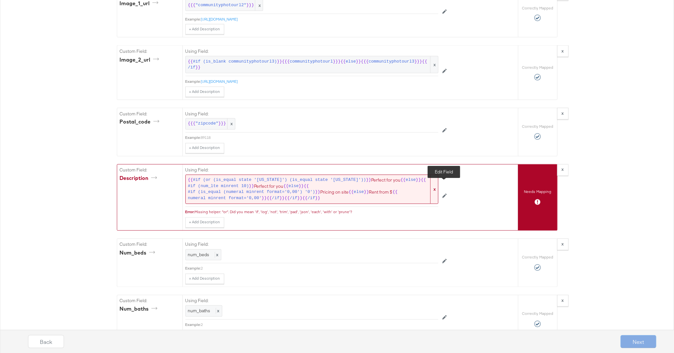
click at [444, 194] on icon at bounding box center [444, 196] width 5 height 5
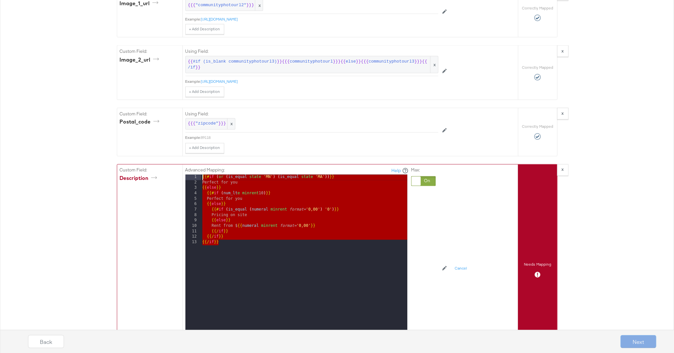
drag, startPoint x: 208, startPoint y: 222, endPoint x: 189, endPoint y: 165, distance: 59.9
click at [189, 167] on div "Advanced Mapping: Help 1 2 3 4 5 6 7 8 9 10 11 12 13 {{# if ( or ( is_equal sta…" at bounding box center [296, 258] width 223 height 183
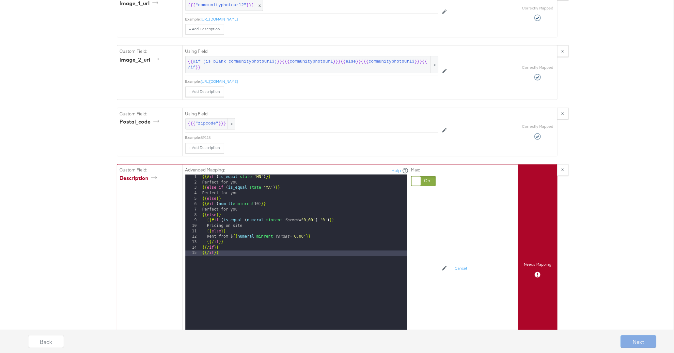
click at [96, 215] on div "Catalog Mapping Tool Map the required fields to items in your product catalog u…" at bounding box center [337, 146] width 674 height 1917
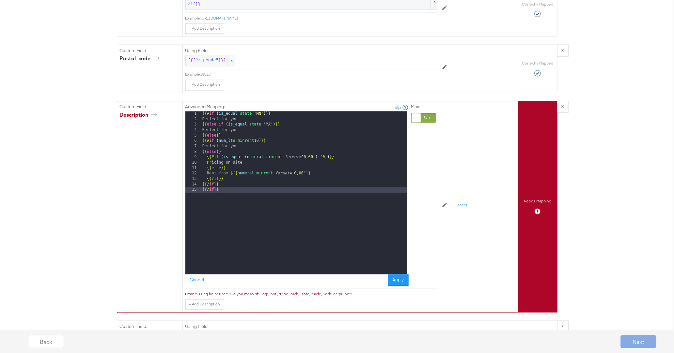
scroll to position [958, 0]
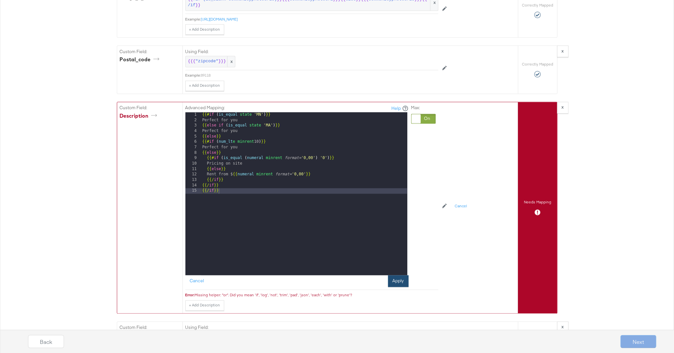
click at [402, 276] on button "Apply" at bounding box center [398, 282] width 21 height 12
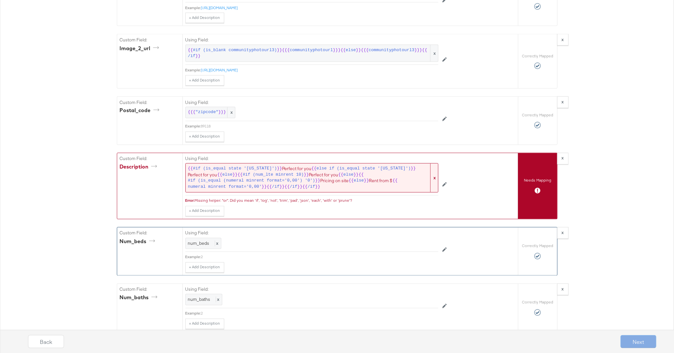
scroll to position [876, 0]
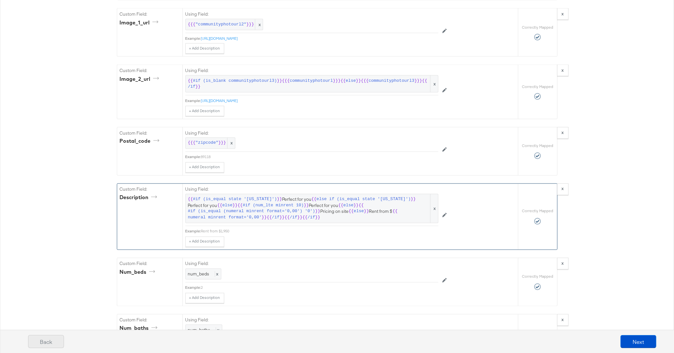
click at [48, 344] on button "Back" at bounding box center [46, 341] width 36 height 13
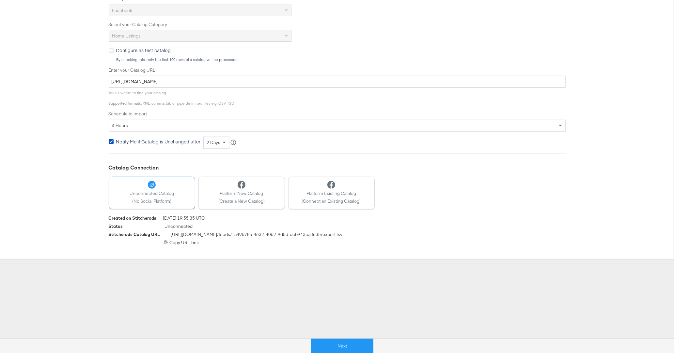
scroll to position [0, 0]
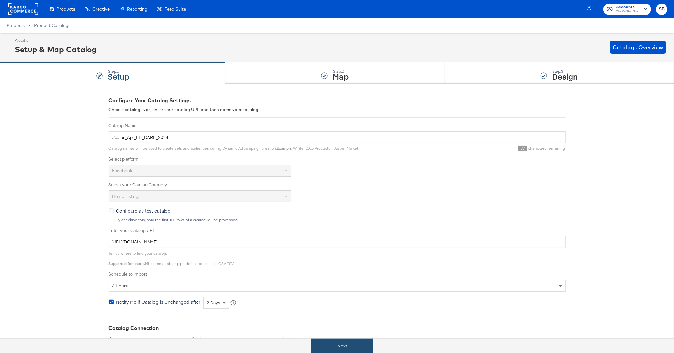
click at [328, 349] on button "Next" at bounding box center [342, 346] width 62 height 15
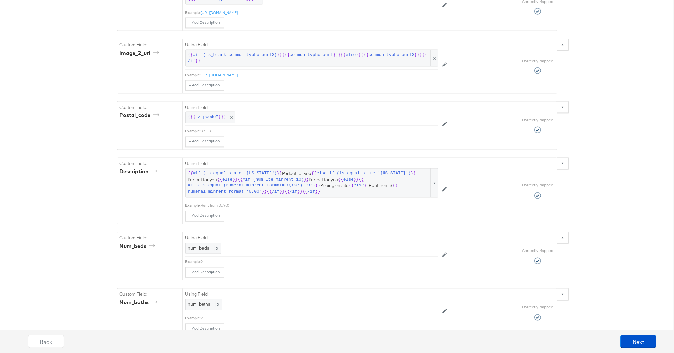
scroll to position [907, 0]
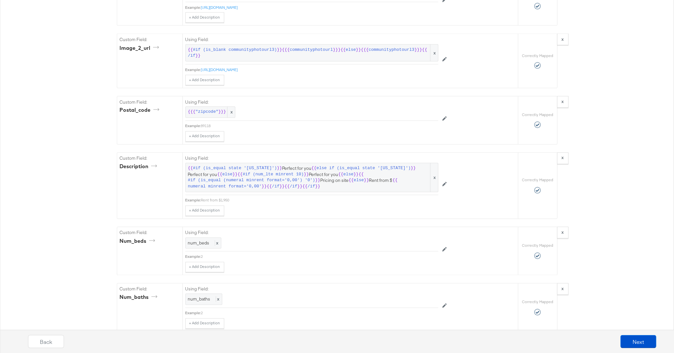
click at [72, 177] on div "Catalog Mapping Tool Map the required fields to items in your product catalog u…" at bounding box center [337, 61] width 674 height 1771
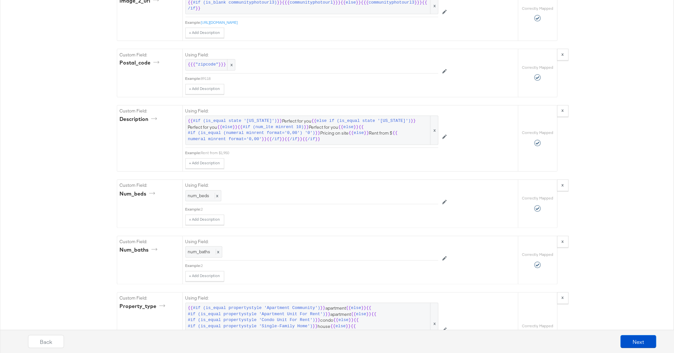
scroll to position [955, 0]
click at [646, 343] on button "Next" at bounding box center [638, 341] width 36 height 13
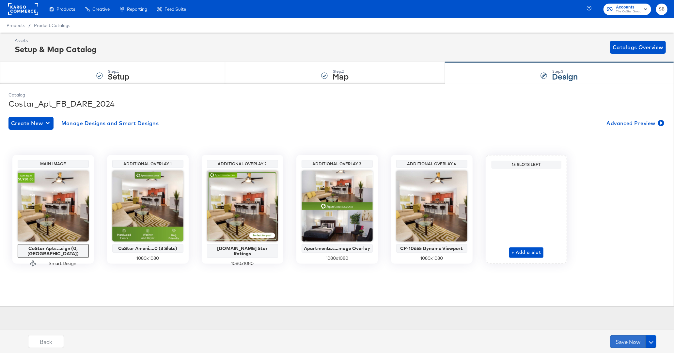
click at [636, 346] on button "Save Now" at bounding box center [628, 341] width 36 height 13
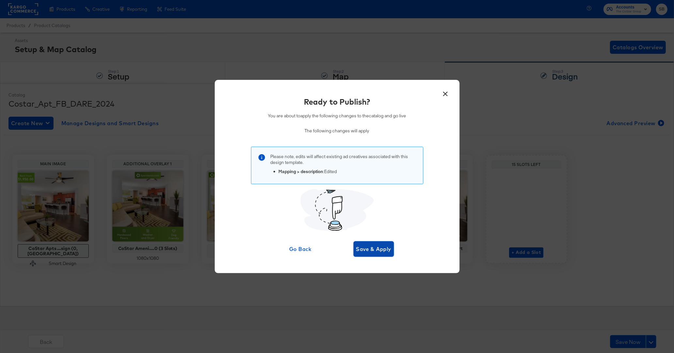
click at [375, 250] on span "Save & Apply" at bounding box center [374, 249] width 36 height 9
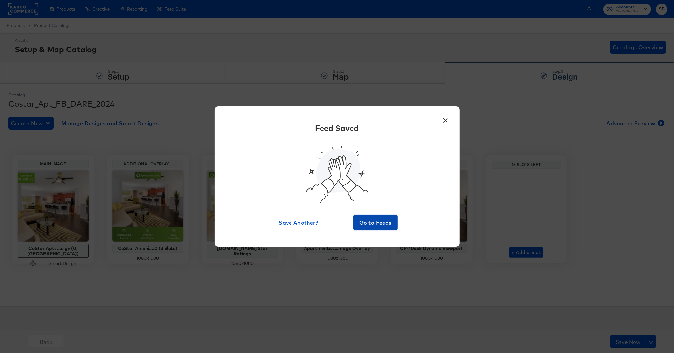
click at [377, 223] on span "Go to Feeds" at bounding box center [375, 222] width 39 height 9
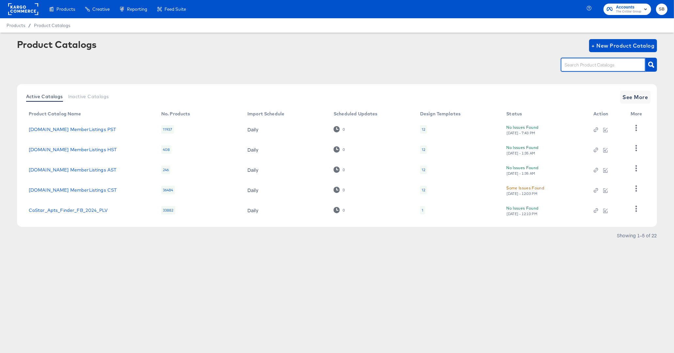
click at [580, 64] on input "text" at bounding box center [597, 65] width 69 height 8
type input "travel"
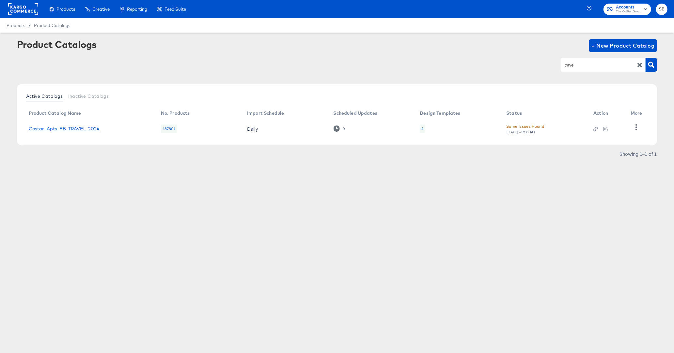
click at [84, 129] on link "Costar_Apts_FB_TRAVEL_2024" at bounding box center [64, 128] width 71 height 5
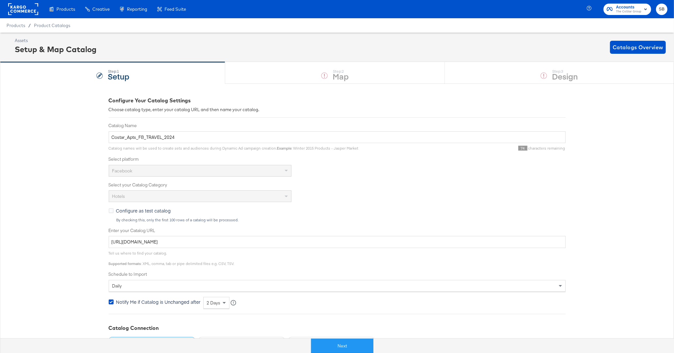
scroll to position [161, 0]
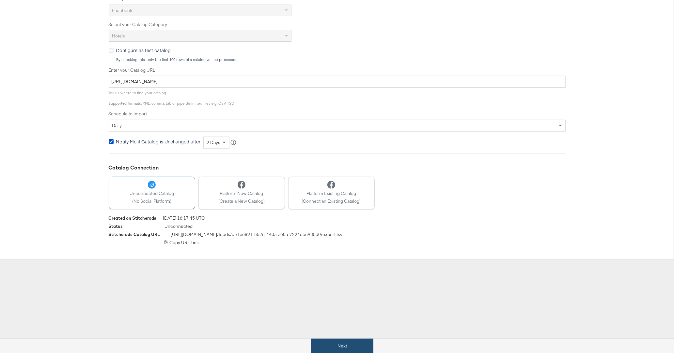
click at [344, 348] on button "Next" at bounding box center [342, 346] width 62 height 15
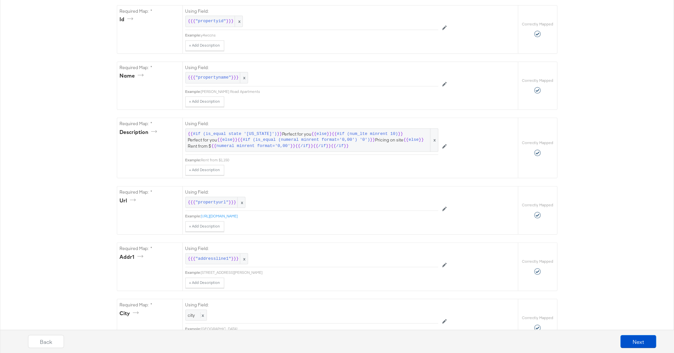
scroll to position [125, 0]
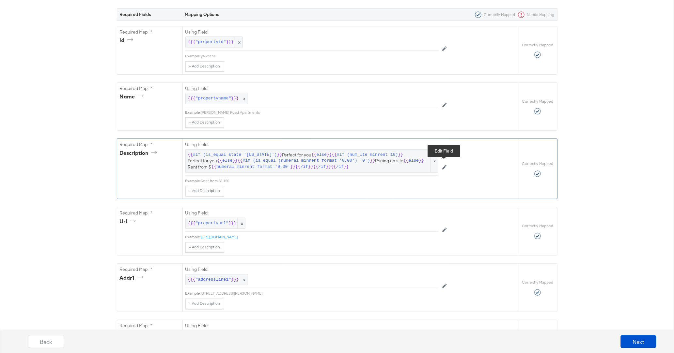
click at [444, 165] on icon at bounding box center [444, 167] width 5 height 5
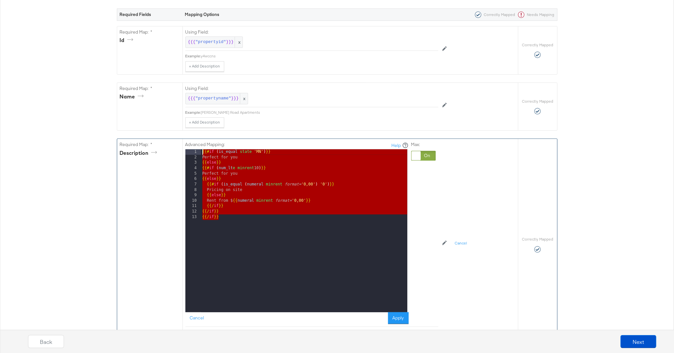
drag, startPoint x: 220, startPoint y: 216, endPoint x: 186, endPoint y: 146, distance: 78.1
click at [186, 146] on div "Advanced Mapping: Help 1 2 3 4 5 6 7 8 9 10 11 12 13 {{# if ( is_equal state '[…" at bounding box center [296, 233] width 223 height 183
click at [232, 201] on div "{{# if ( is_equal state '[US_STATE]' ) }} Perfect for you {{ else }} {{# if ( n…" at bounding box center [304, 236] width 206 height 174
drag, startPoint x: 222, startPoint y: 217, endPoint x: 186, endPoint y: 144, distance: 81.6
click at [186, 144] on div "Advanced Mapping: Help 1 2 3 4 5 6 7 8 9 10 11 12 13 {{# if ( is_equal state '[…" at bounding box center [296, 233] width 223 height 183
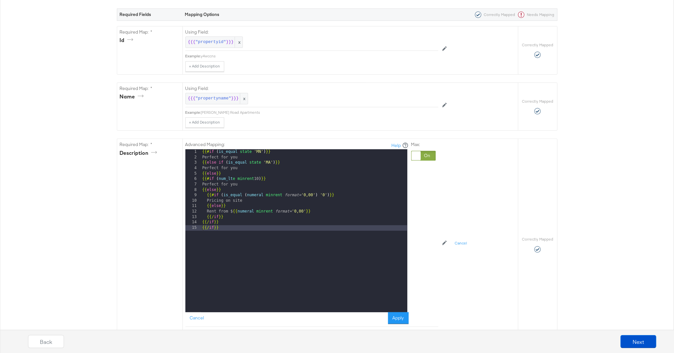
click at [400, 317] on button "Apply" at bounding box center [398, 319] width 21 height 12
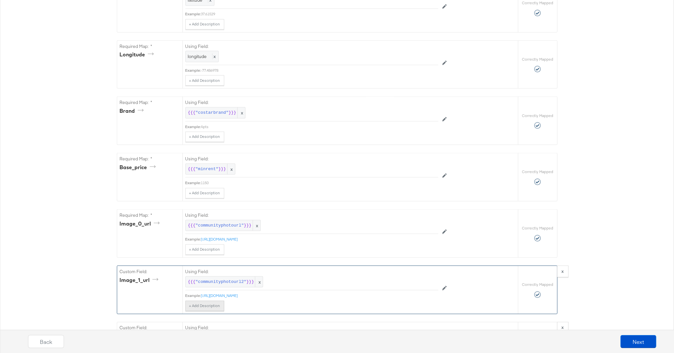
scroll to position [732, 0]
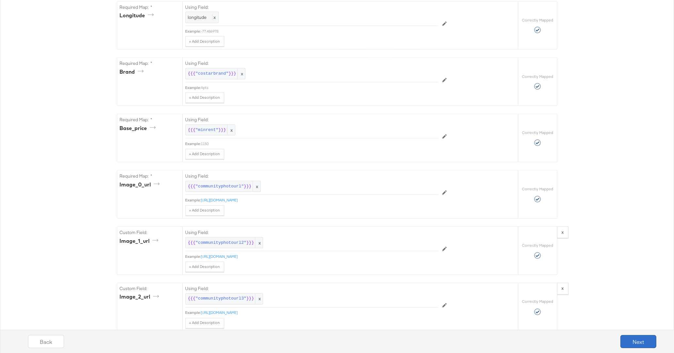
click at [635, 337] on button "Next" at bounding box center [638, 341] width 36 height 13
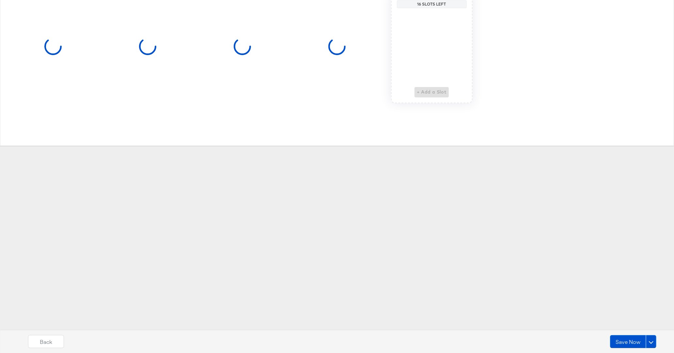
scroll to position [0, 0]
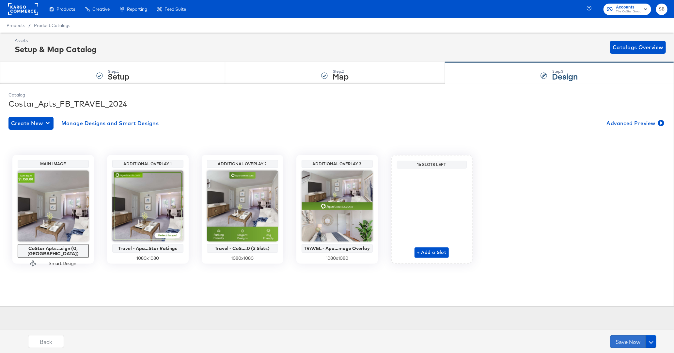
click at [619, 342] on button "Save Now" at bounding box center [628, 341] width 36 height 13
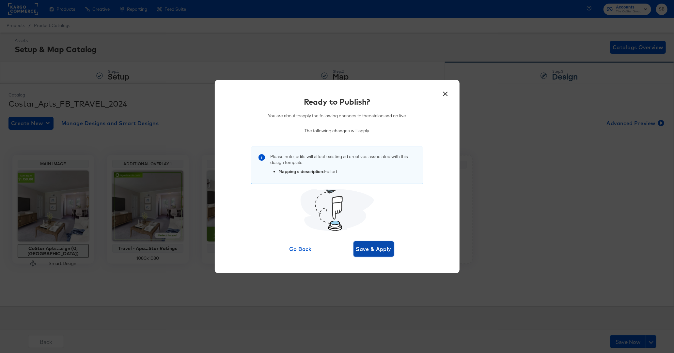
click at [372, 250] on span "Save & Apply" at bounding box center [374, 249] width 36 height 9
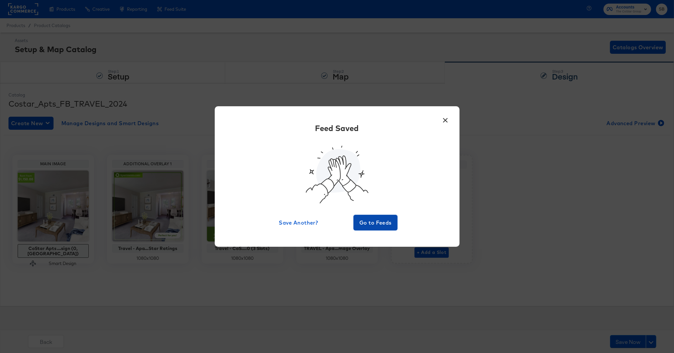
click at [386, 221] on span "Go to Feeds" at bounding box center [375, 222] width 39 height 9
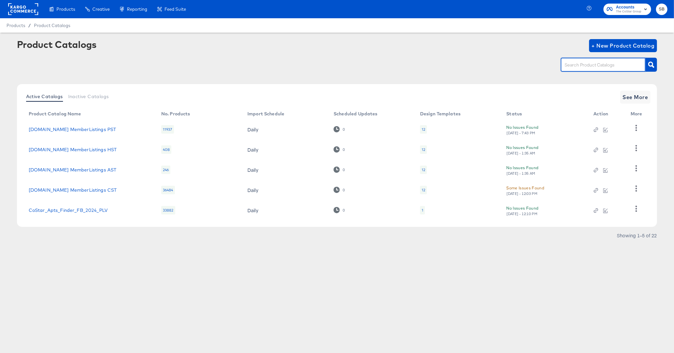
click at [582, 64] on input "text" at bounding box center [597, 65] width 69 height 8
type input "travel"
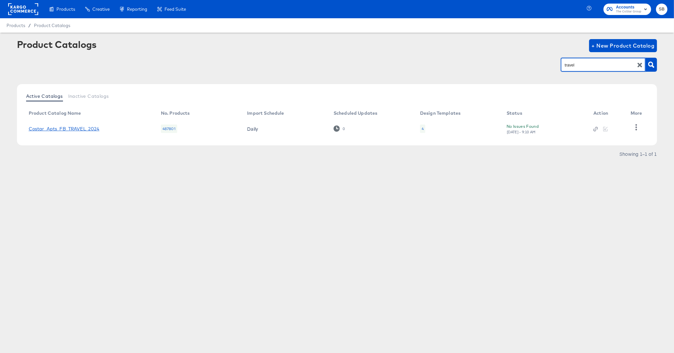
click at [80, 130] on link "Costar_Apts_FB_TRAVEL_2024" at bounding box center [64, 128] width 71 height 5
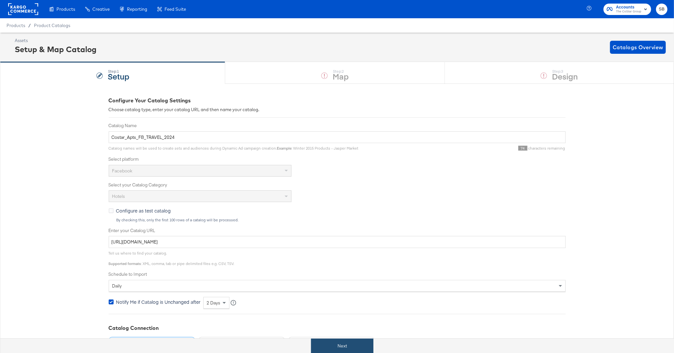
click at [357, 346] on button "Next" at bounding box center [342, 346] width 62 height 15
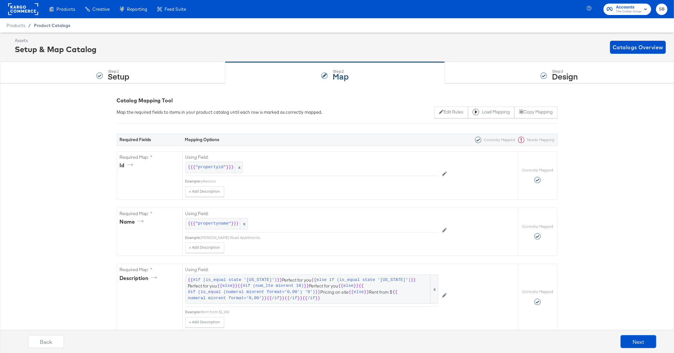
click at [57, 23] on span "Product Catalogs" at bounding box center [52, 25] width 37 height 5
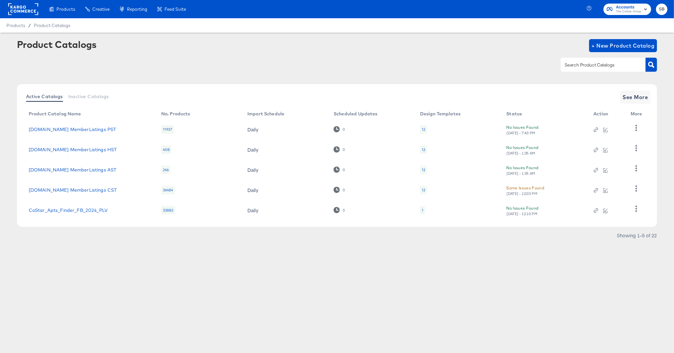
click at [599, 63] on input "text" at bounding box center [597, 65] width 69 height 8
type input "rent"
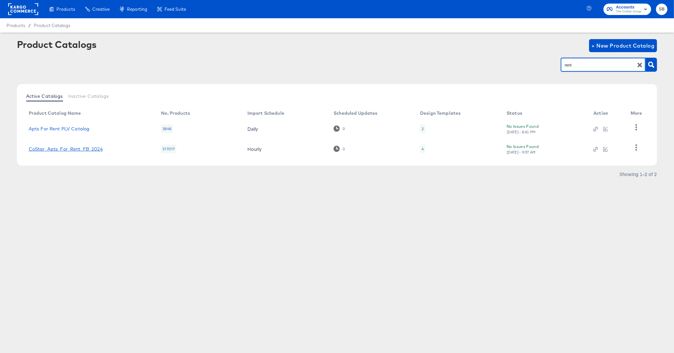
click at [58, 147] on link "CoStar_Apts_For_Rent_FB_2024" at bounding box center [66, 149] width 74 height 5
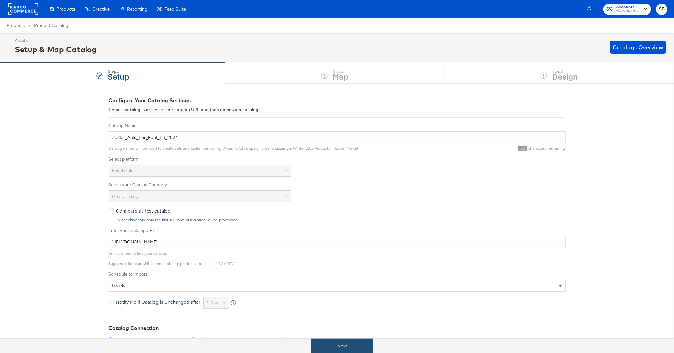
click at [347, 341] on button "Next" at bounding box center [342, 346] width 62 height 15
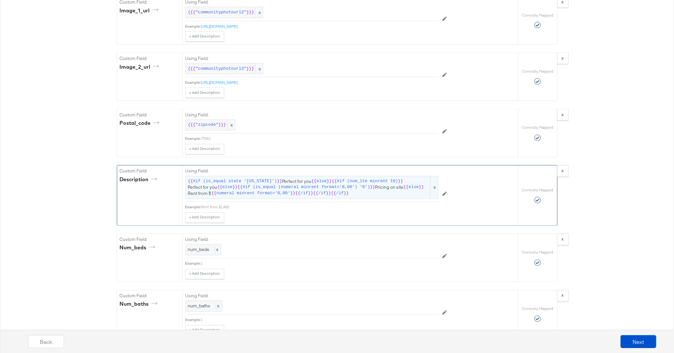
scroll to position [889, 0]
click at [445, 191] on icon at bounding box center [444, 193] width 5 height 5
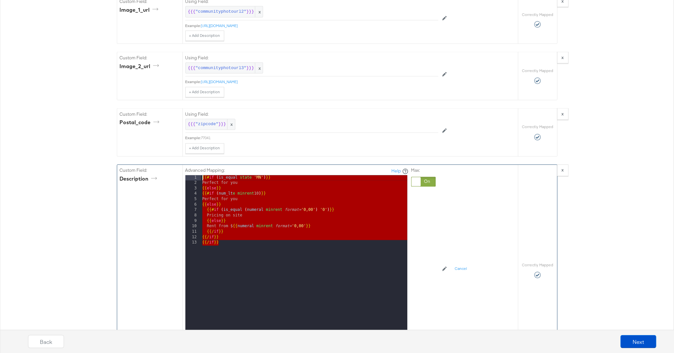
drag, startPoint x: 223, startPoint y: 234, endPoint x: 186, endPoint y: 157, distance: 85.5
click at [186, 165] on div "Advanced Mapping: Help 1 2 3 4 5 6 7 8 9 10 11 12 13 {{# if ( is_equal state '[…" at bounding box center [311, 259] width 253 height 188
click at [218, 231] on div "{{# if ( is_equal state '[US_STATE]' ) }} Perfect for you {{ else }} {{# if ( n…" at bounding box center [304, 263] width 206 height 174
drag, startPoint x: 209, startPoint y: 224, endPoint x: 183, endPoint y: 163, distance: 66.5
click at [183, 165] on div "Advanced Mapping: Help 1 2 3 4 5 6 7 8 9 10 11 12 13 {{# if ( is_equal state '[…" at bounding box center [349, 270] width 335 height 211
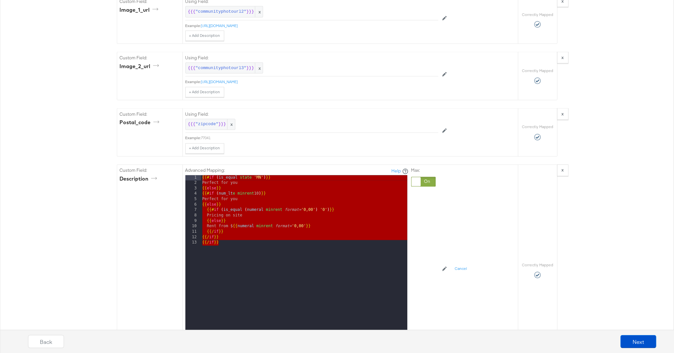
click at [605, 222] on div "Catalog Mapping Tool Map the required fields to items in your product catalog u…" at bounding box center [337, 150] width 674 height 1911
click at [53, 232] on div "Catalog Mapping Tool Map the required fields to items in your product catalog u…" at bounding box center [337, 150] width 674 height 1911
click at [225, 228] on div "{{# if ( is_equal state '[US_STATE]' ) }} Perfect for you {{ else }} {{# if ( n…" at bounding box center [304, 263] width 206 height 174
drag, startPoint x: 221, startPoint y: 236, endPoint x: 174, endPoint y: 157, distance: 92.3
click at [174, 165] on div "Custom Field: description Advanced Mapping: Help 1 2 3 4 5 6 7 8 9 10 11 12 13 …" at bounding box center [317, 270] width 401 height 211
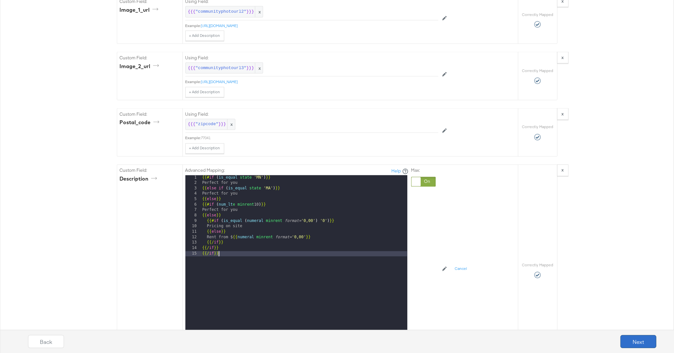
click at [638, 343] on button "Next" at bounding box center [638, 341] width 36 height 13
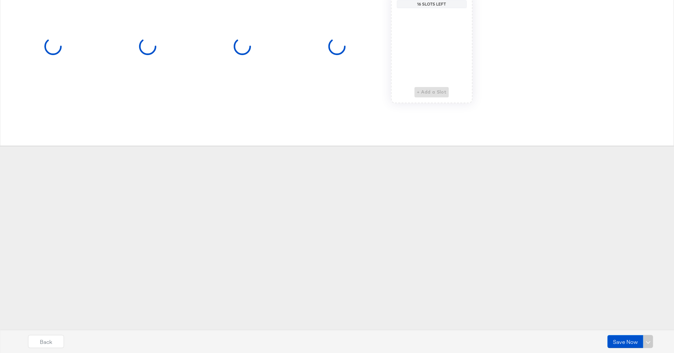
scroll to position [0, 0]
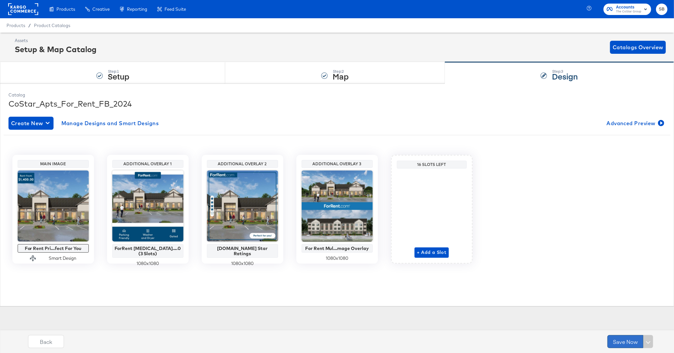
click at [620, 341] on button "Save Now" at bounding box center [625, 341] width 36 height 13
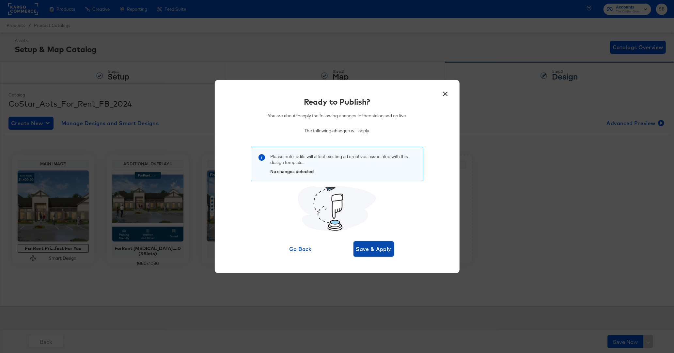
click at [378, 250] on span "Save & Apply" at bounding box center [374, 249] width 36 height 9
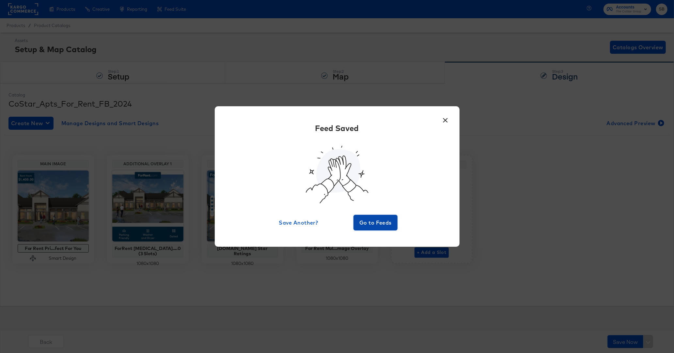
click at [376, 221] on span "Go to Feeds" at bounding box center [375, 222] width 39 height 9
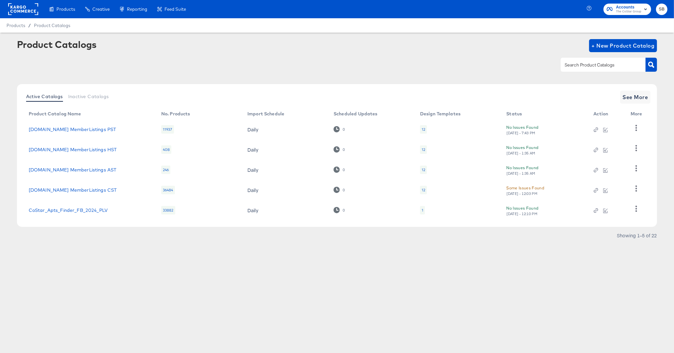
click at [588, 66] on input "text" at bounding box center [597, 65] width 69 height 8
type input "finder"
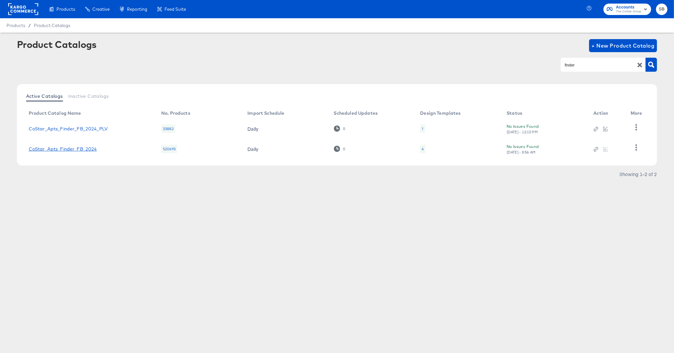
click at [88, 148] on link "CoStar_Apts_Finder_FB_2024" at bounding box center [63, 149] width 68 height 5
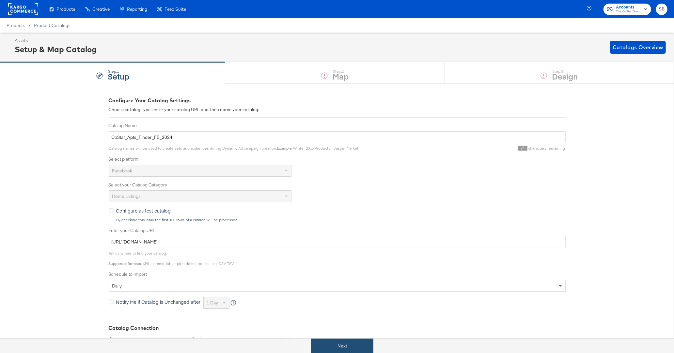
click at [363, 347] on button "Next" at bounding box center [342, 346] width 62 height 15
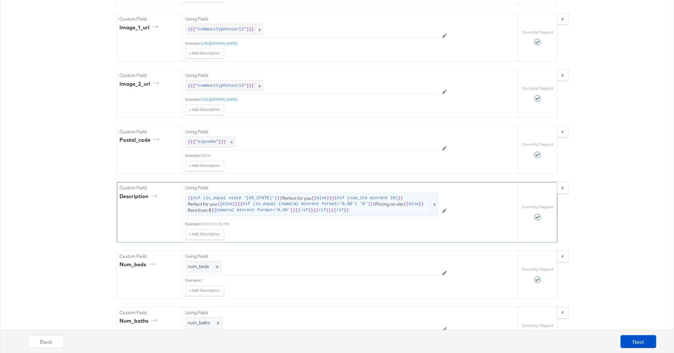
scroll to position [869, 0]
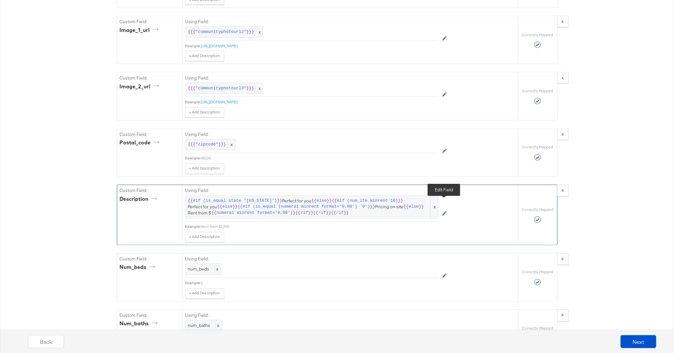
click at [442, 211] on icon at bounding box center [444, 213] width 5 height 5
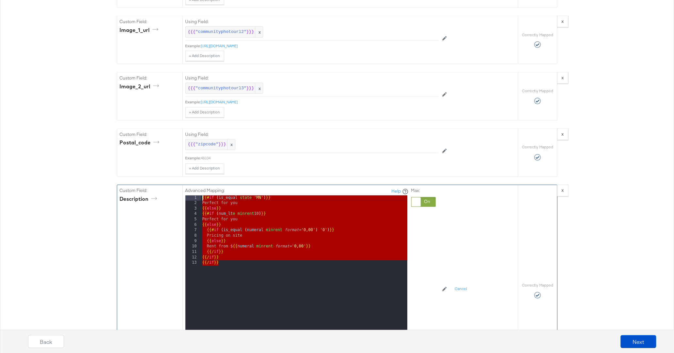
drag, startPoint x: 214, startPoint y: 251, endPoint x: 193, endPoint y: 191, distance: 64.0
click at [193, 196] on div "1 2 3 4 5 6 7 8 9 10 11 12 13 {{# if ( is_equal state '[US_STATE]' ) }} Perfect…" at bounding box center [296, 277] width 222 height 163
click at [240, 231] on div "{{# if ( is_equal state '[US_STATE]' ) }} Perfect for you {{ else }} {{# if ( n…" at bounding box center [304, 283] width 206 height 174
drag, startPoint x: 201, startPoint y: 241, endPoint x: 176, endPoint y: 170, distance: 75.0
click at [176, 170] on div "Required Fields Mapping Options Correctly Mapped Needs Mapping Required Map: * …" at bounding box center [337, 174] width 440 height 1838
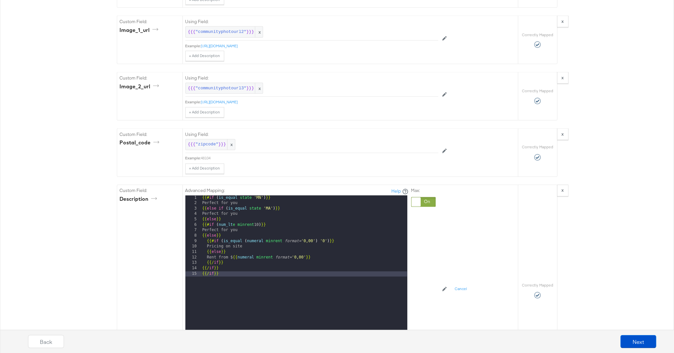
click at [84, 223] on div "Catalog Mapping Tool Map the required fields to items in your product catalog u…" at bounding box center [337, 170] width 674 height 1911
click at [651, 341] on button "Next" at bounding box center [638, 341] width 36 height 13
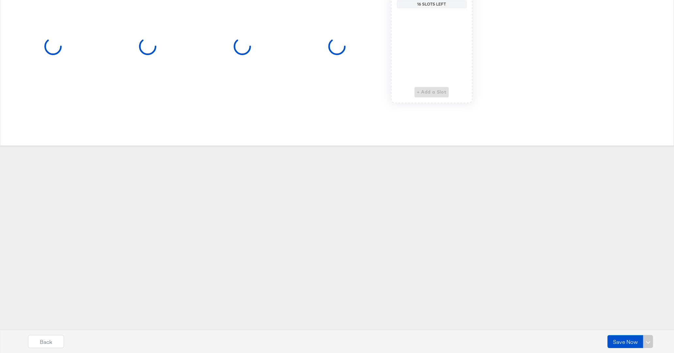
scroll to position [0, 0]
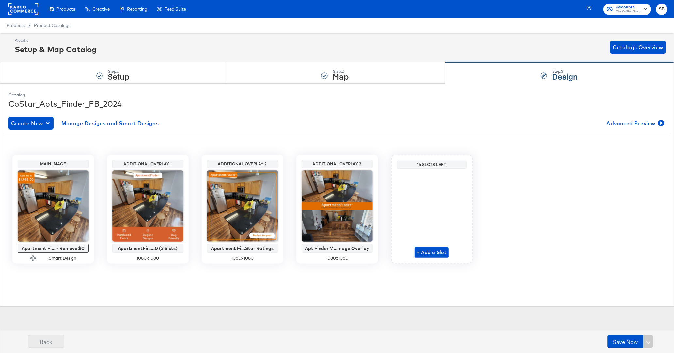
click at [43, 343] on button "Back" at bounding box center [46, 341] width 36 height 13
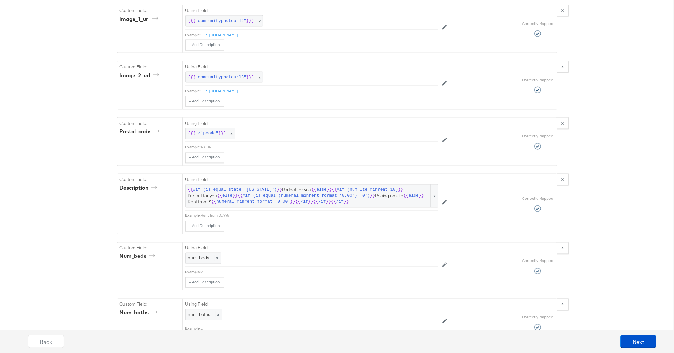
scroll to position [888, 0]
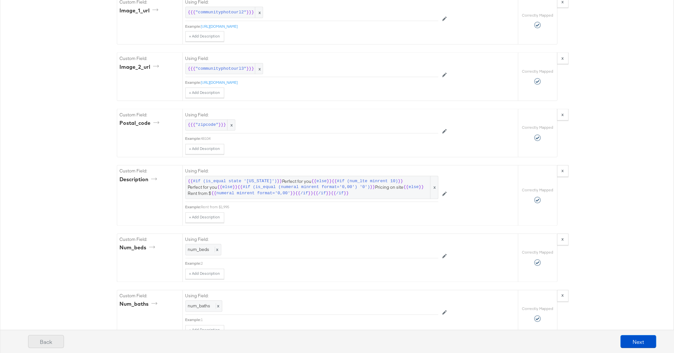
click at [39, 341] on button "Back" at bounding box center [46, 341] width 36 height 13
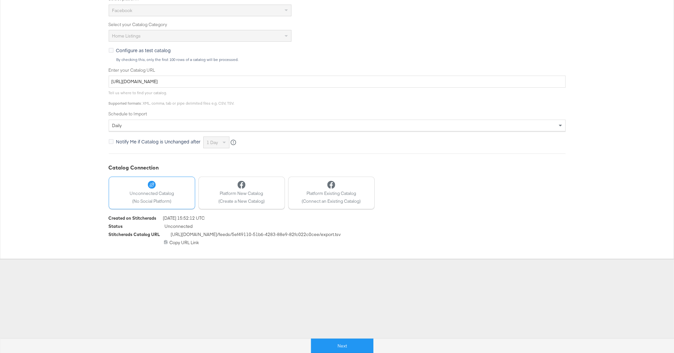
scroll to position [0, 0]
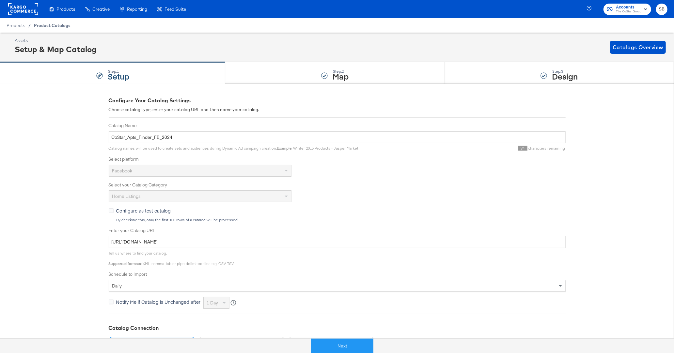
click at [47, 25] on span "Product Catalogs" at bounding box center [52, 25] width 37 height 5
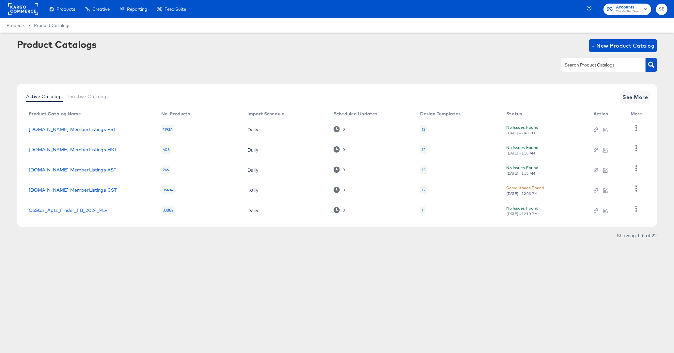
click at [594, 68] on input "text" at bounding box center [597, 65] width 69 height 8
type input "finder"
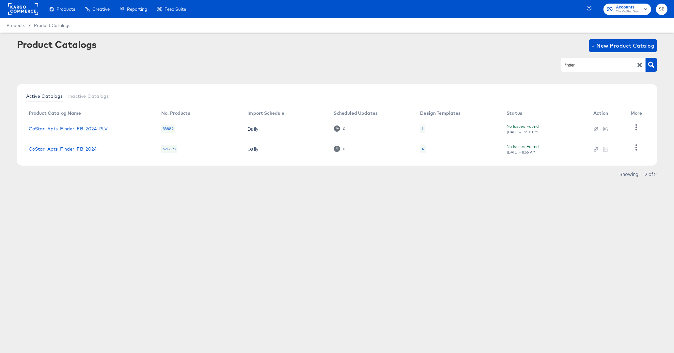
click at [62, 148] on link "CoStar_Apts_Finder_FB_2024" at bounding box center [63, 149] width 68 height 5
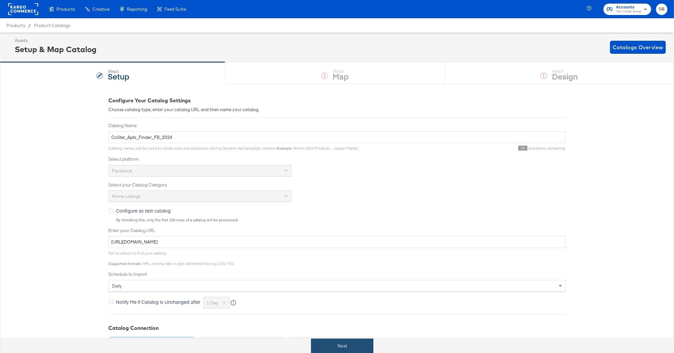
click at [354, 345] on button "Next" at bounding box center [342, 346] width 62 height 15
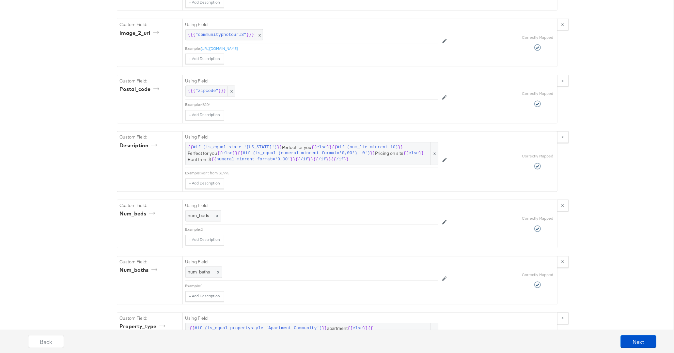
scroll to position [921, 0]
click at [445, 159] on icon at bounding box center [444, 161] width 5 height 5
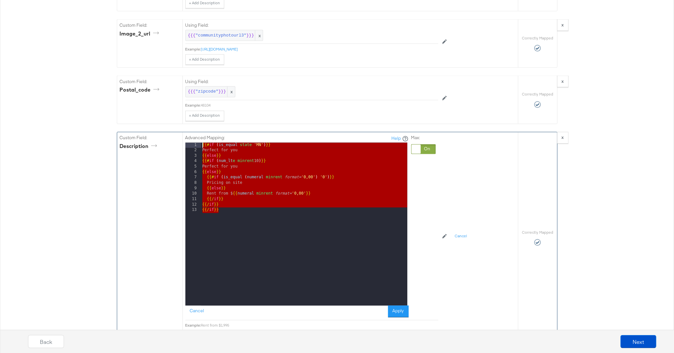
drag, startPoint x: 227, startPoint y: 204, endPoint x: 187, endPoint y: 126, distance: 87.4
click at [187, 135] on div "Advanced Mapping: Help 1 2 3 4 5 6 7 8 9 10 11 12 13 {{# if ( is_equal state '[…" at bounding box center [296, 226] width 223 height 183
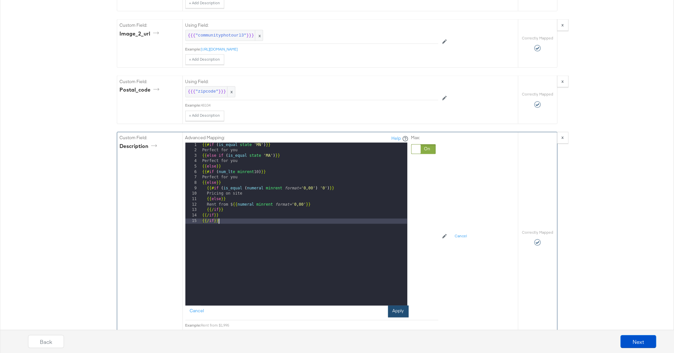
click at [403, 306] on button "Apply" at bounding box center [398, 312] width 21 height 12
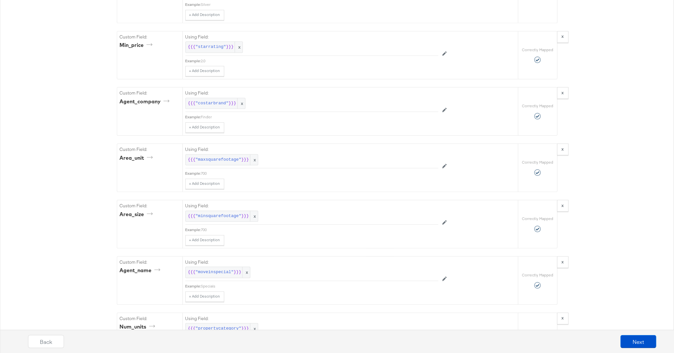
scroll to position [1485, 0]
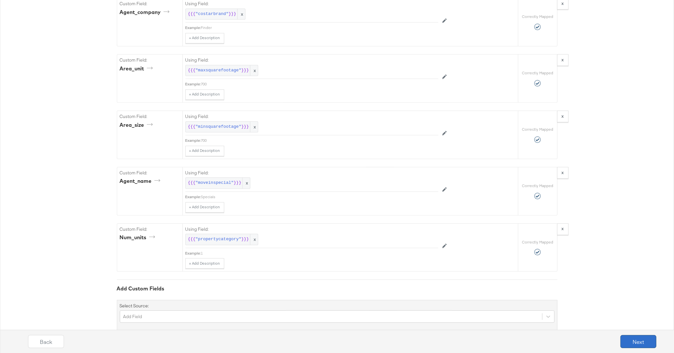
click at [637, 338] on button "Next" at bounding box center [638, 341] width 36 height 13
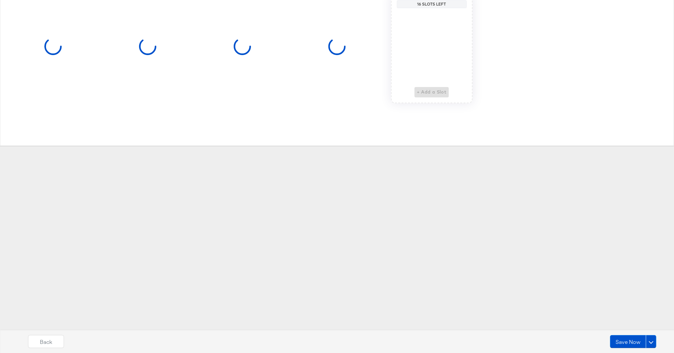
scroll to position [0, 0]
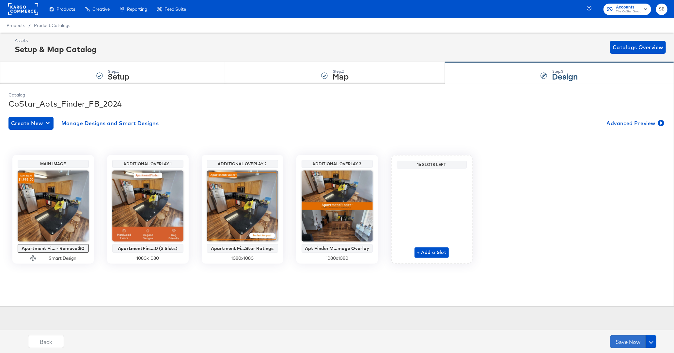
click at [630, 341] on button "Save Now" at bounding box center [628, 341] width 36 height 13
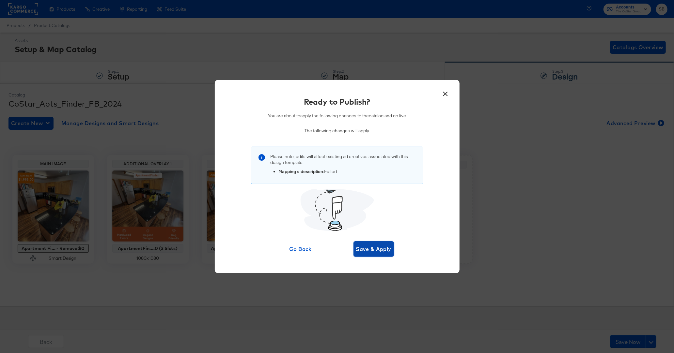
click at [381, 253] on span "Save & Apply" at bounding box center [374, 249] width 36 height 9
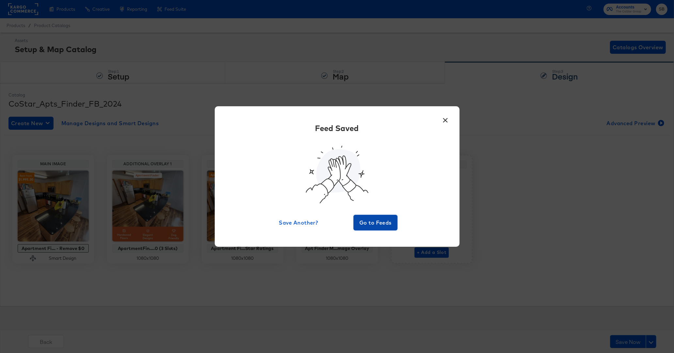
click at [372, 223] on span "Go to Feeds" at bounding box center [375, 222] width 39 height 9
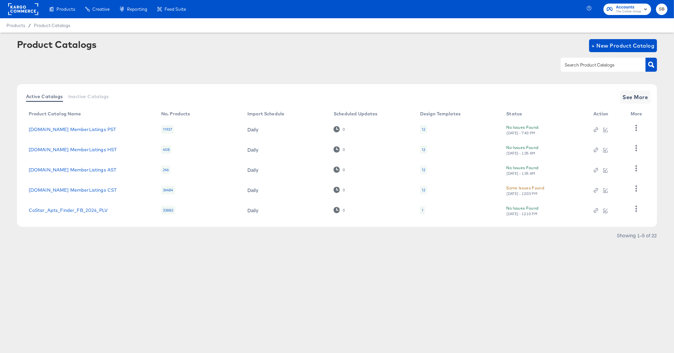
click at [583, 63] on input "text" at bounding box center [597, 65] width 69 height 8
type input "ahl"
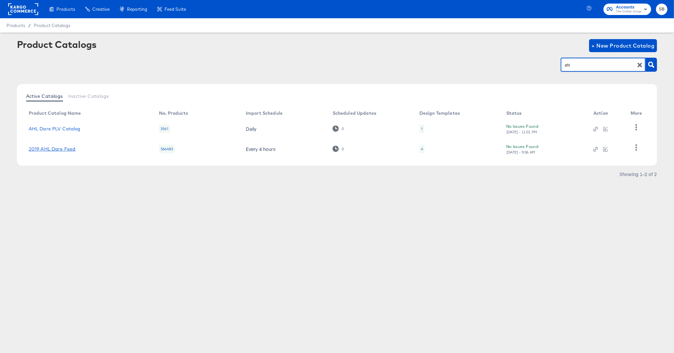
click at [56, 151] on link "2019 AHL Dare Feed" at bounding box center [52, 149] width 47 height 5
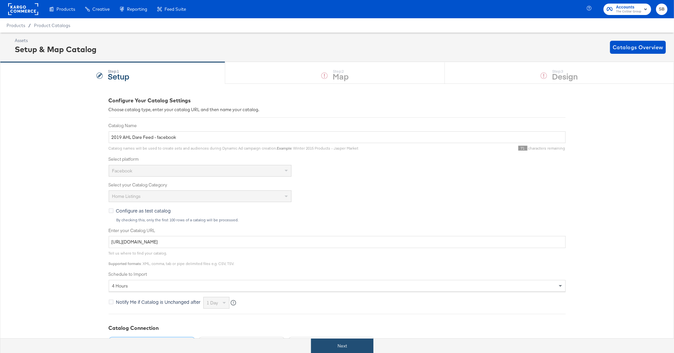
click at [351, 345] on button "Next" at bounding box center [342, 346] width 62 height 15
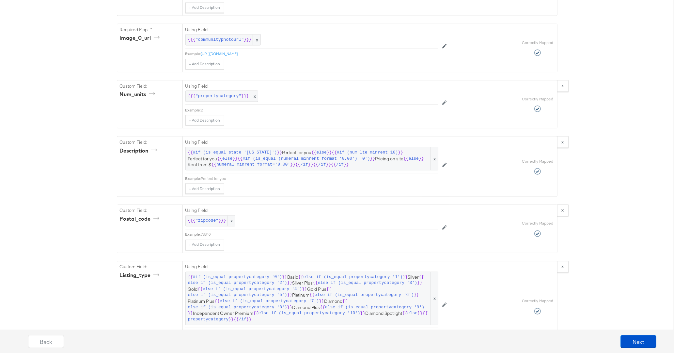
scroll to position [816, 0]
click at [444, 163] on icon at bounding box center [444, 165] width 5 height 5
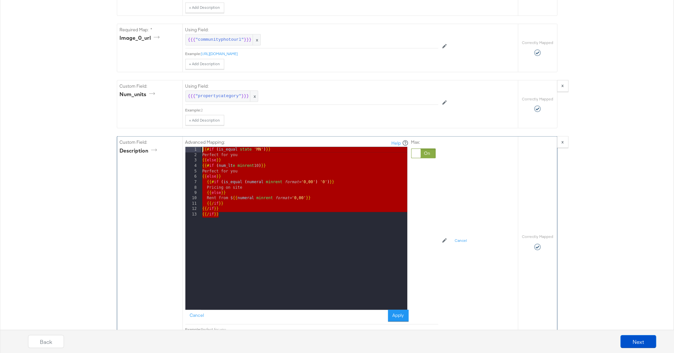
drag, startPoint x: 222, startPoint y: 208, endPoint x: 186, endPoint y: 135, distance: 81.3
click at [186, 139] on div "Advanced Mapping: Help 1 2 3 4 5 6 7 8 9 10 11 12 13 {{# if ( is_equal state '[…" at bounding box center [296, 230] width 223 height 183
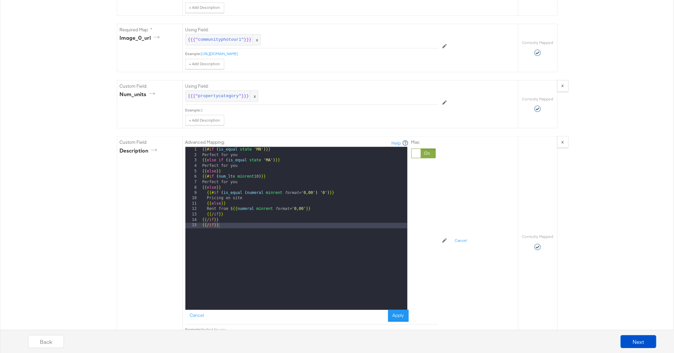
click at [110, 178] on div "Catalog Mapping Tool Map the required fields to items in your product catalog u…" at bounding box center [337, 228] width 674 height 1923
click at [392, 302] on div "{{# if ( is_equal state '[US_STATE]' ) }} Perfect for you {{ else if ( is_equal…" at bounding box center [304, 234] width 206 height 174
click at [396, 310] on button "Apply" at bounding box center [398, 316] width 21 height 12
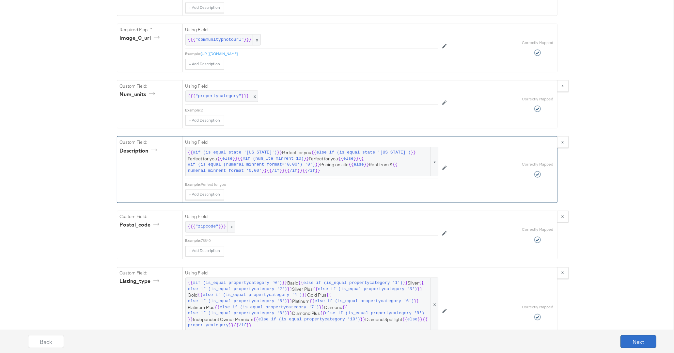
click at [640, 340] on button "Next" at bounding box center [638, 341] width 36 height 13
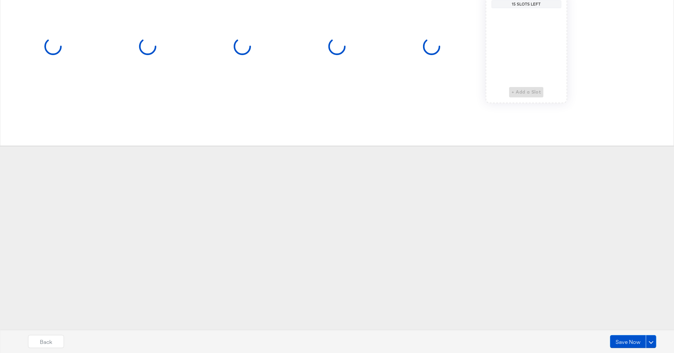
scroll to position [0, 0]
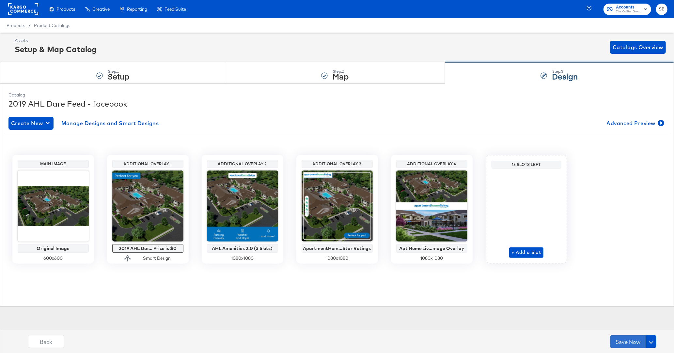
click at [628, 341] on button "Save Now" at bounding box center [628, 341] width 36 height 13
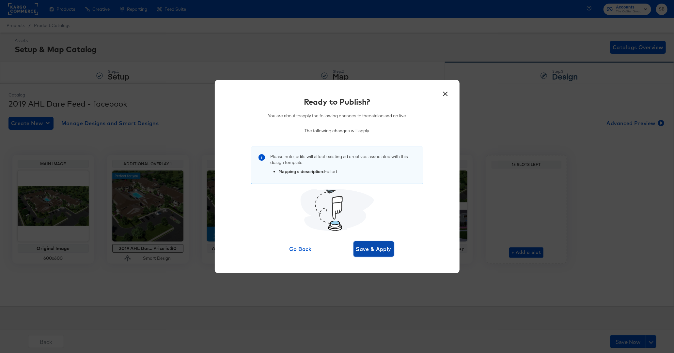
click at [374, 249] on span "Save & Apply" at bounding box center [374, 249] width 36 height 9
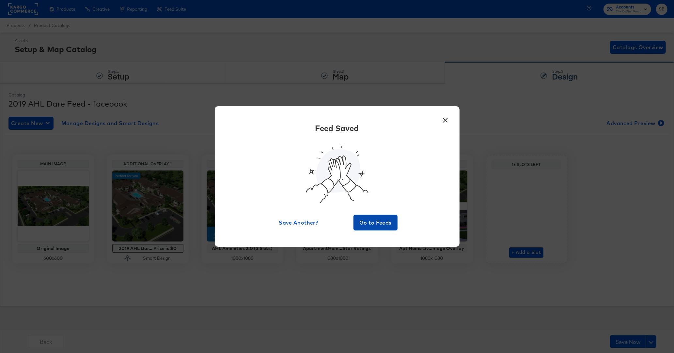
click at [371, 225] on span "Go to Feeds" at bounding box center [375, 222] width 39 height 9
